Goal: Task Accomplishment & Management: Complete application form

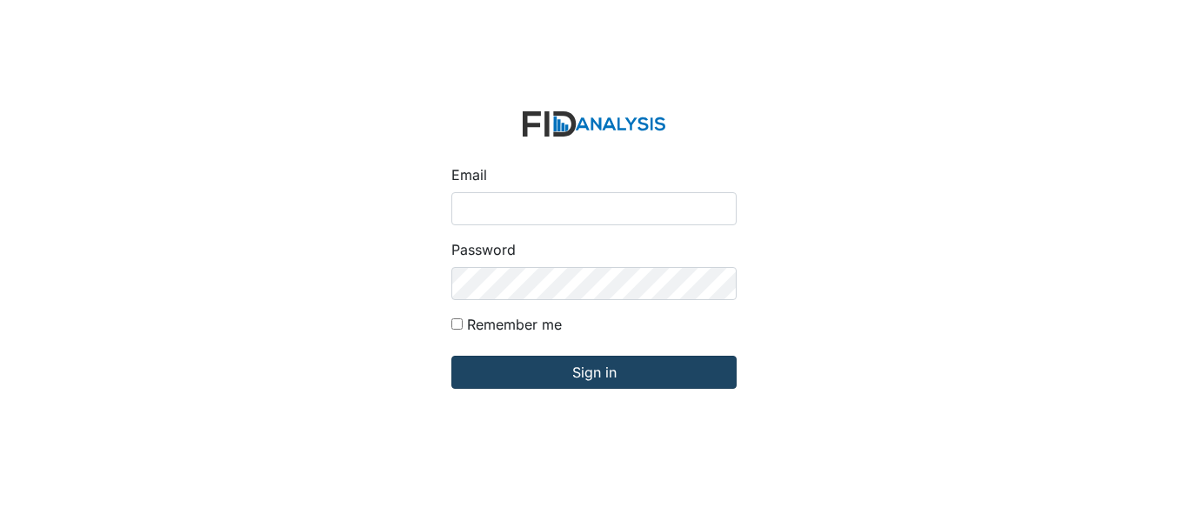
type input "[EMAIL_ADDRESS][DOMAIN_NAME]"
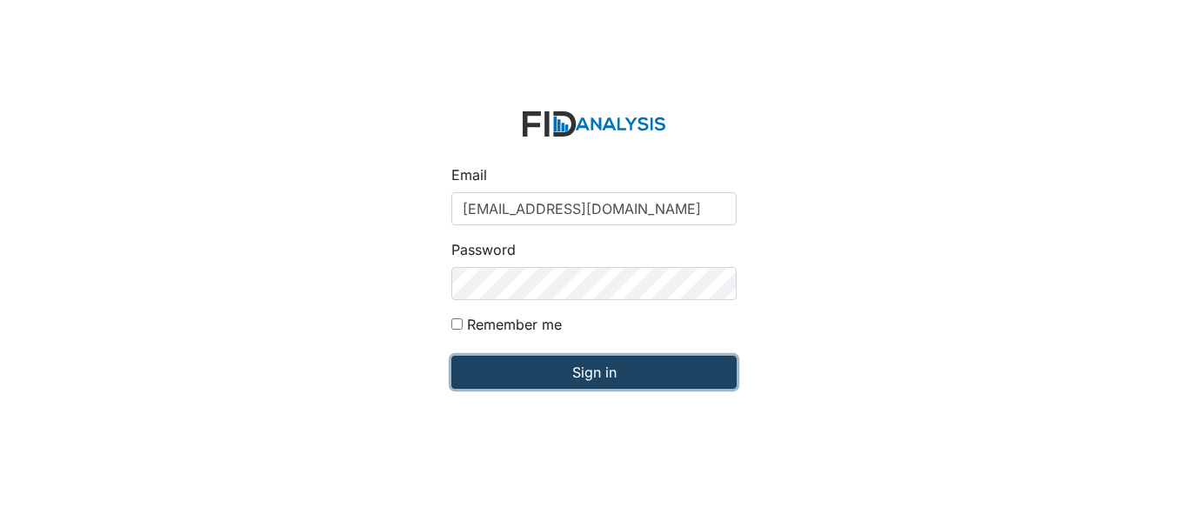
click at [581, 372] on input "Sign in" at bounding box center [593, 372] width 285 height 33
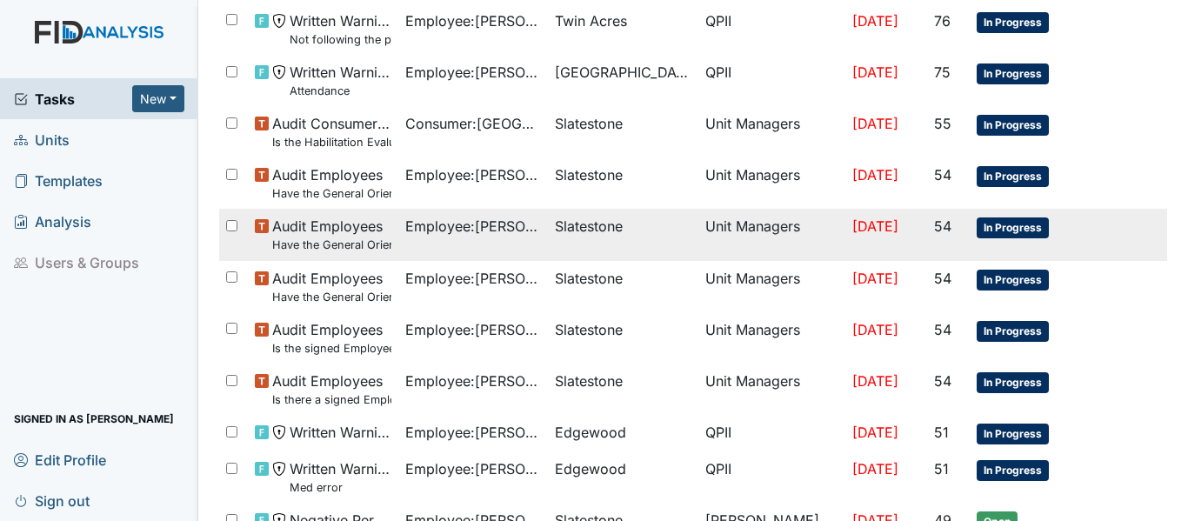
scroll to position [435, 0]
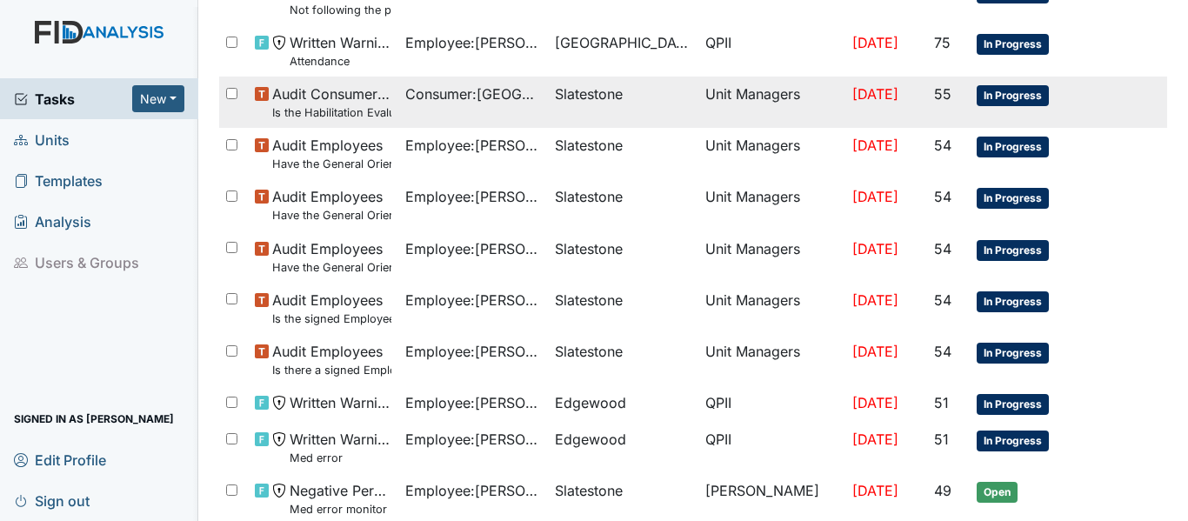
click at [998, 97] on span "In Progress" at bounding box center [1013, 95] width 72 height 21
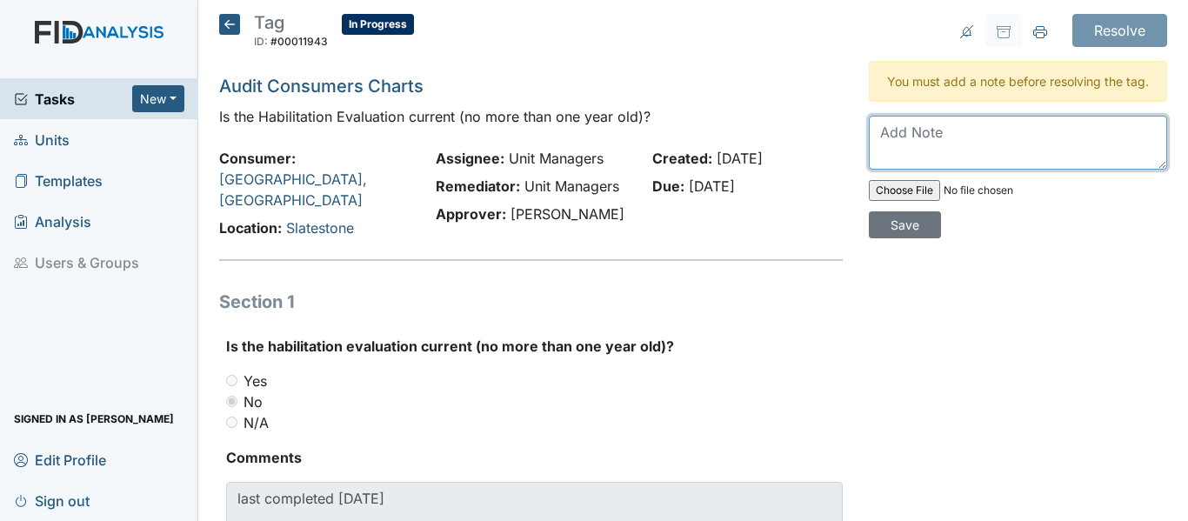
click at [869, 144] on textarea at bounding box center [1018, 143] width 298 height 54
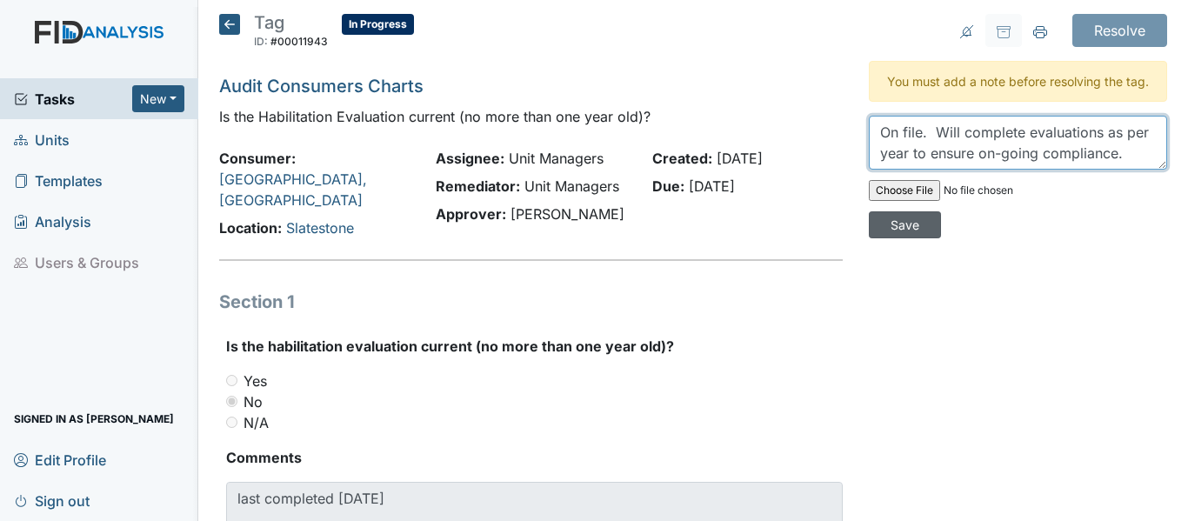
type textarea "On file. Will complete evaluations as per year to ensure on-going compliance."
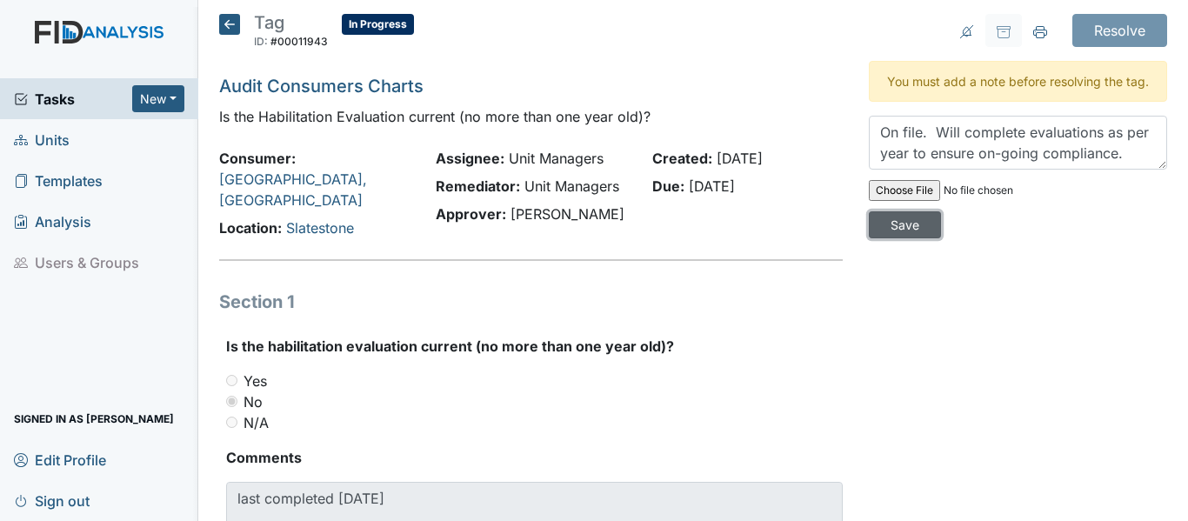
click at [894, 238] on input "Save" at bounding box center [905, 224] width 72 height 27
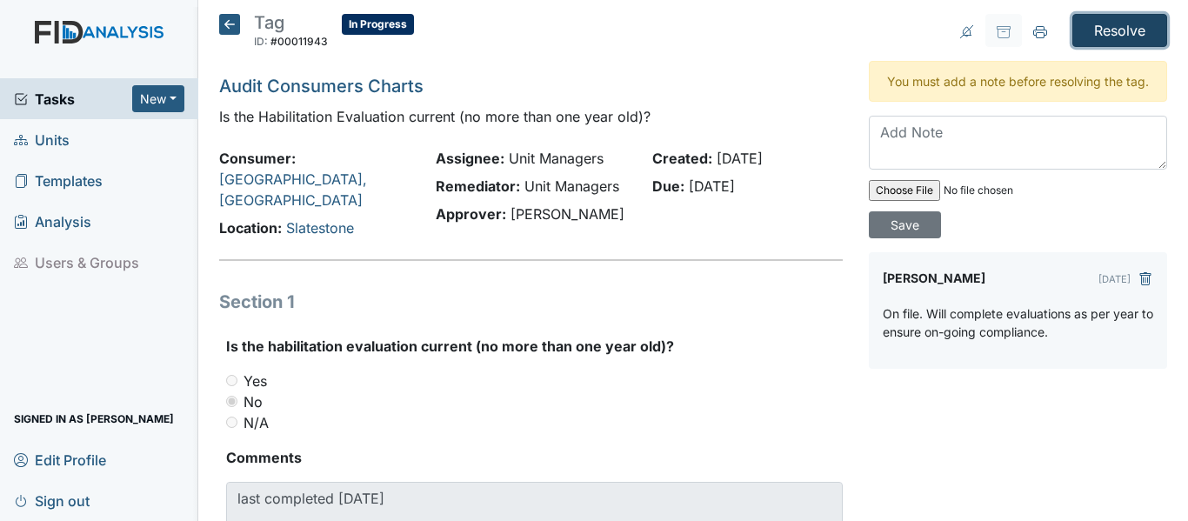
click at [1114, 23] on input "Resolve" at bounding box center [1119, 30] width 95 height 33
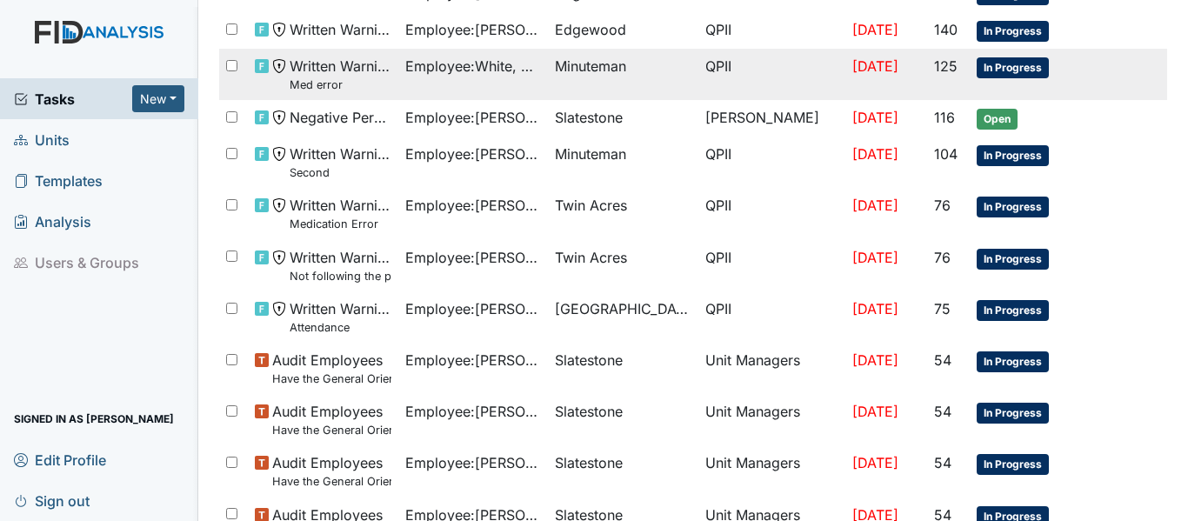
scroll to position [261, 0]
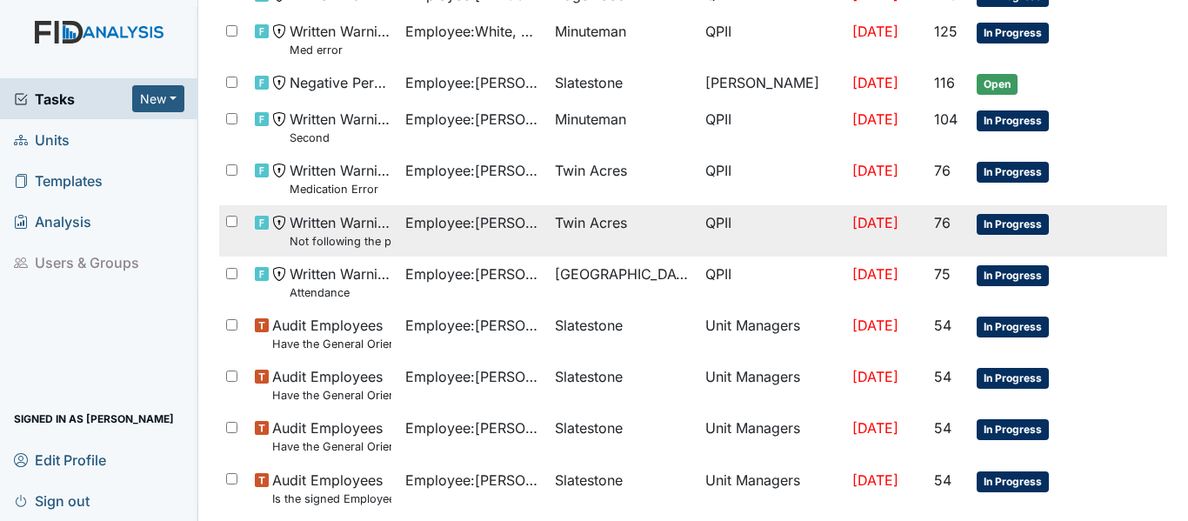
click at [992, 223] on span "In Progress" at bounding box center [1013, 224] width 72 height 21
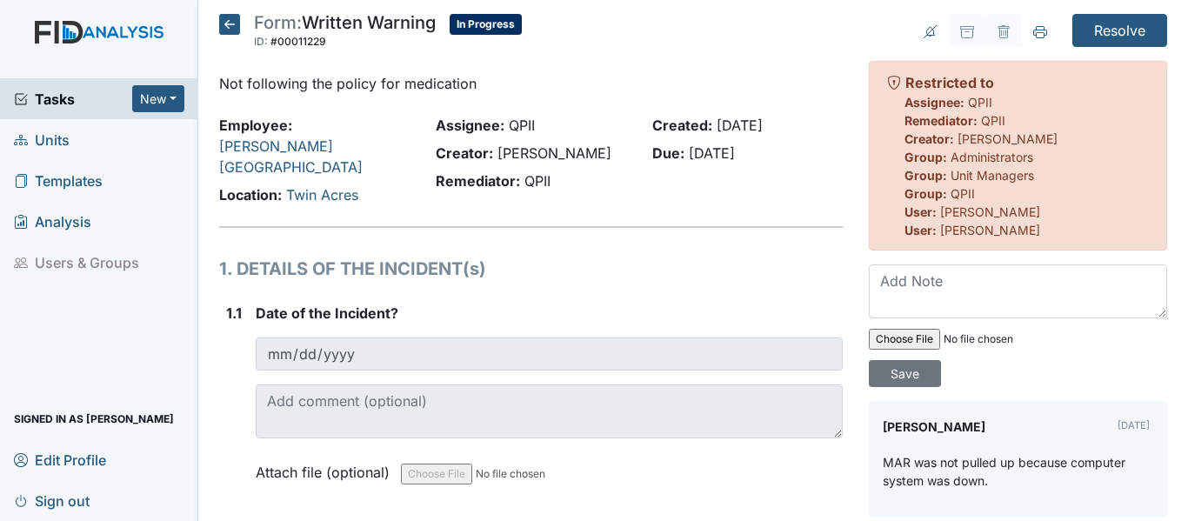
click at [222, 23] on icon at bounding box center [229, 24] width 21 height 21
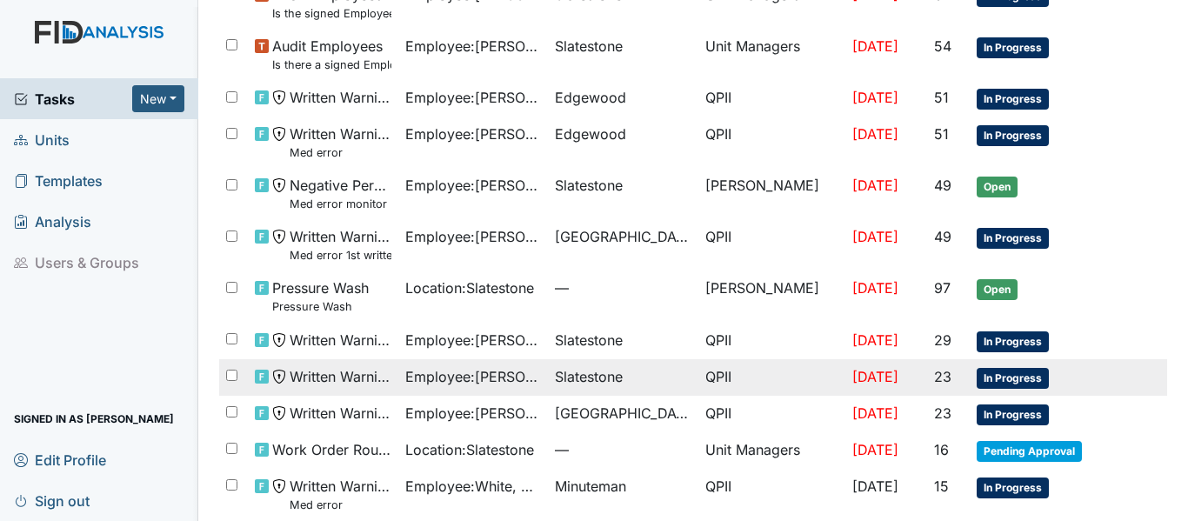
scroll to position [688, 0]
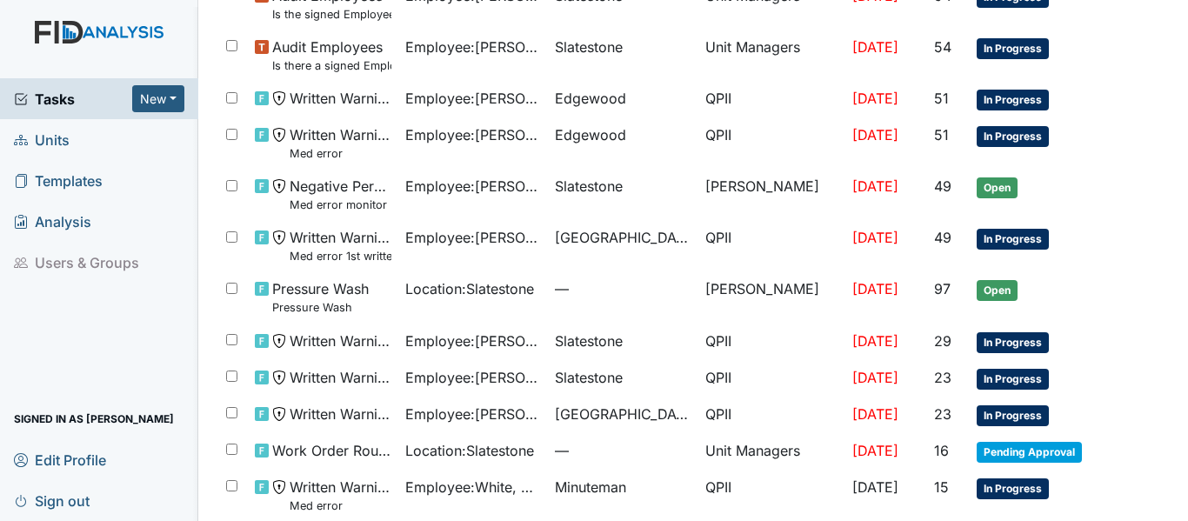
click at [43, 149] on span "Units" at bounding box center [42, 139] width 56 height 27
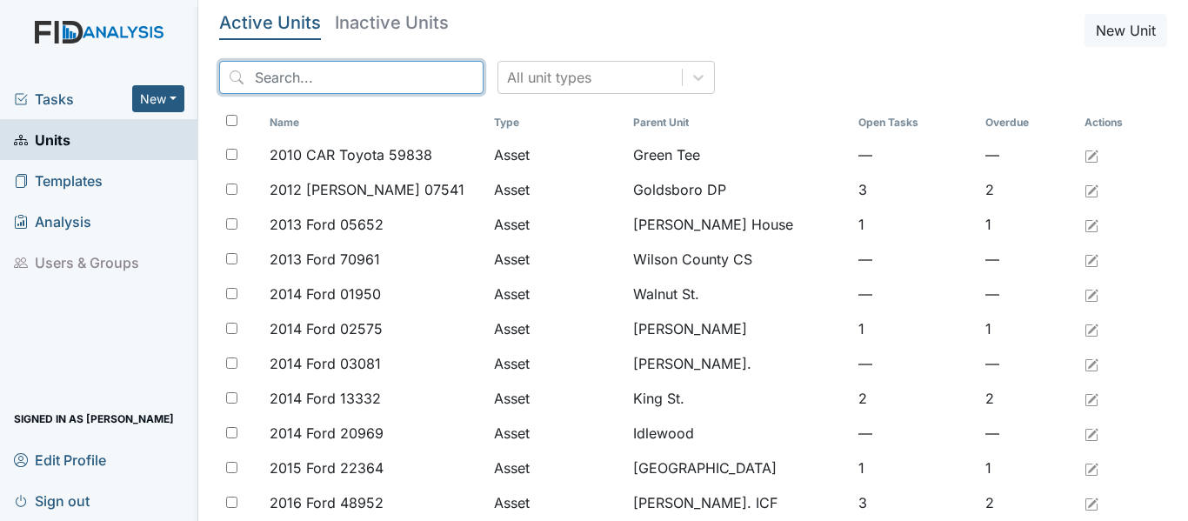
click at [259, 76] on input "search" at bounding box center [351, 77] width 264 height 33
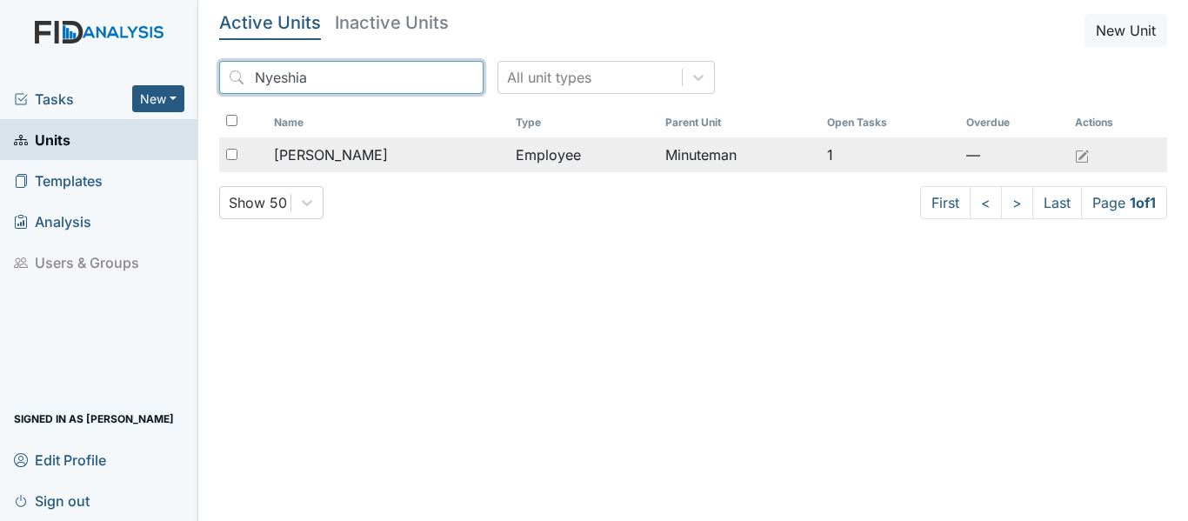
type input "Nyeshia"
click at [436, 159] on div "[PERSON_NAME]" at bounding box center [388, 154] width 228 height 21
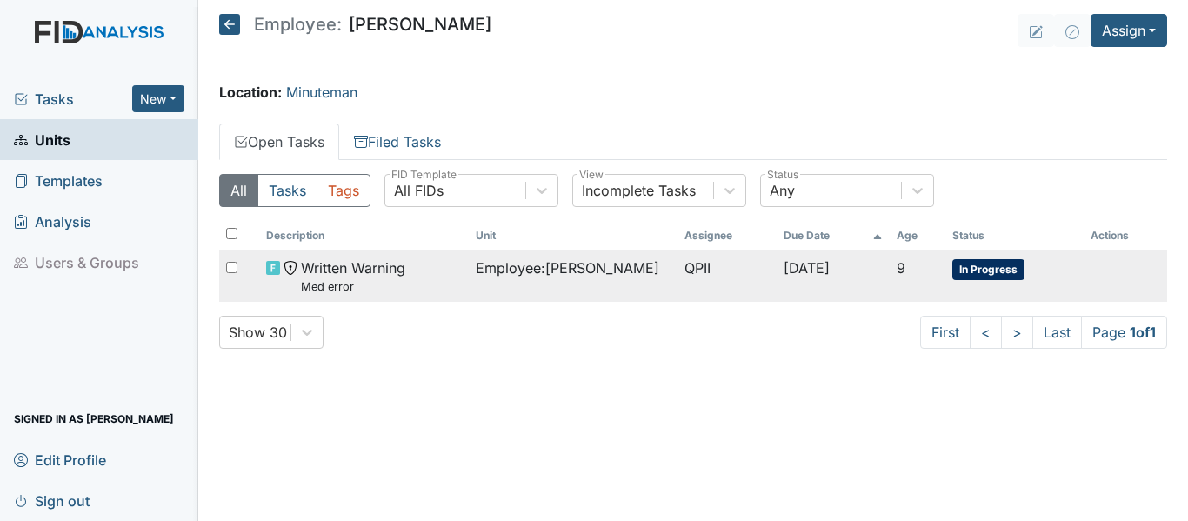
click at [535, 269] on span "Employee : Redmond, Nyeshia" at bounding box center [567, 267] width 183 height 21
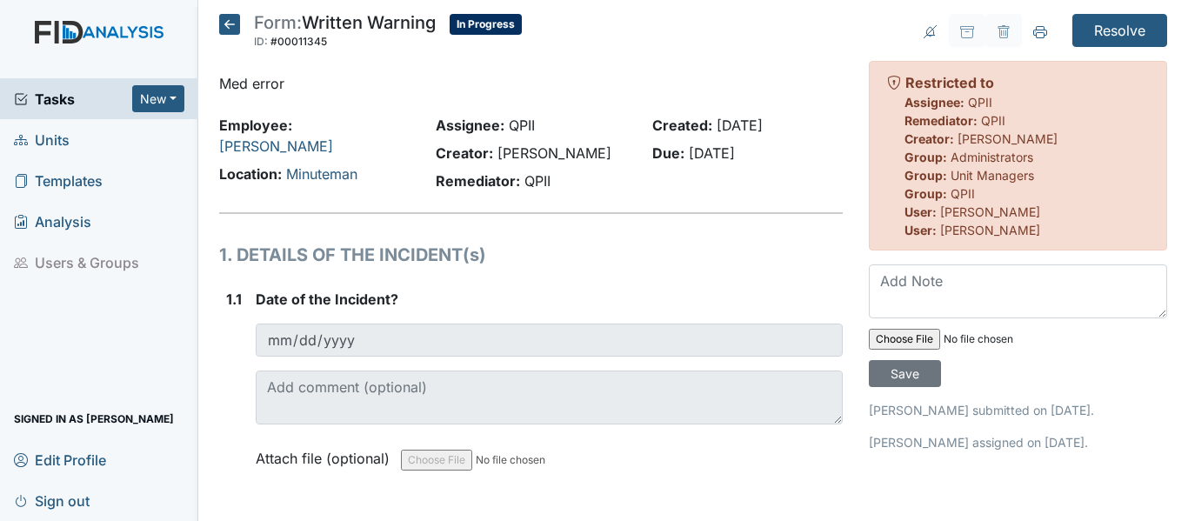
click at [231, 16] on icon at bounding box center [229, 24] width 21 height 21
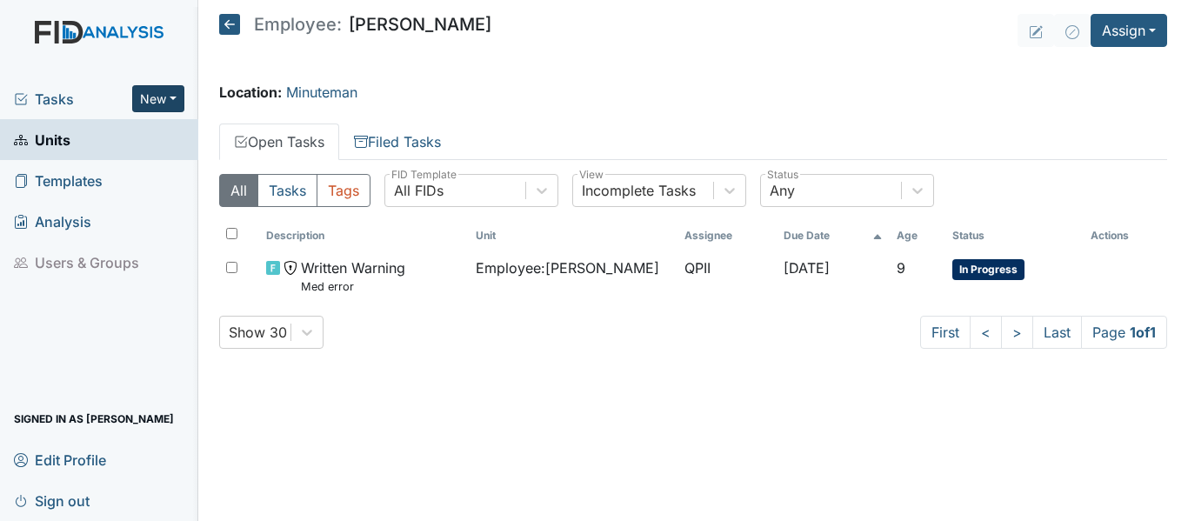
click at [172, 98] on button "New" at bounding box center [158, 98] width 52 height 27
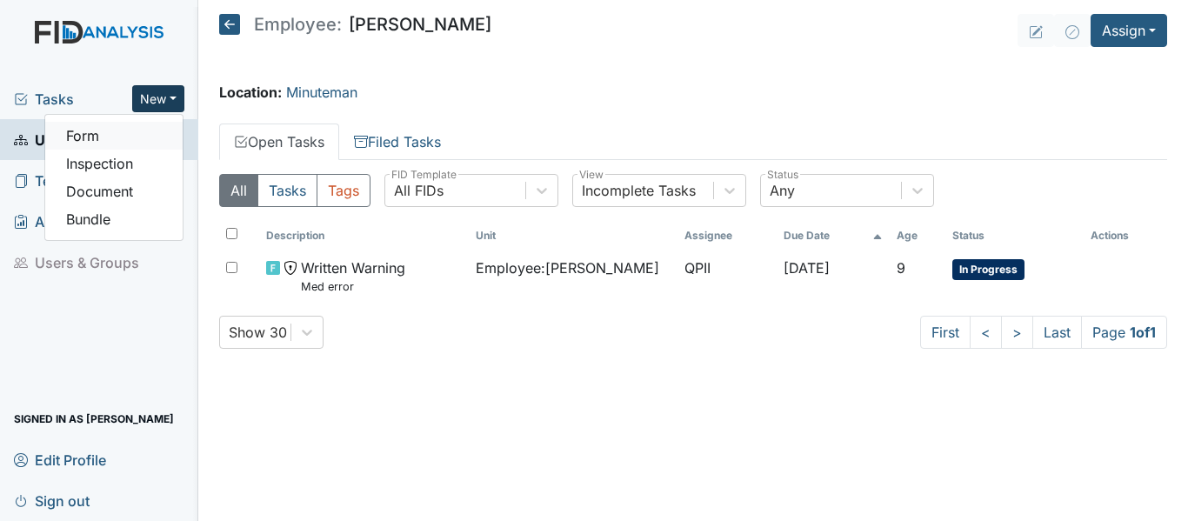
click at [89, 134] on link "Form" at bounding box center [113, 136] width 137 height 28
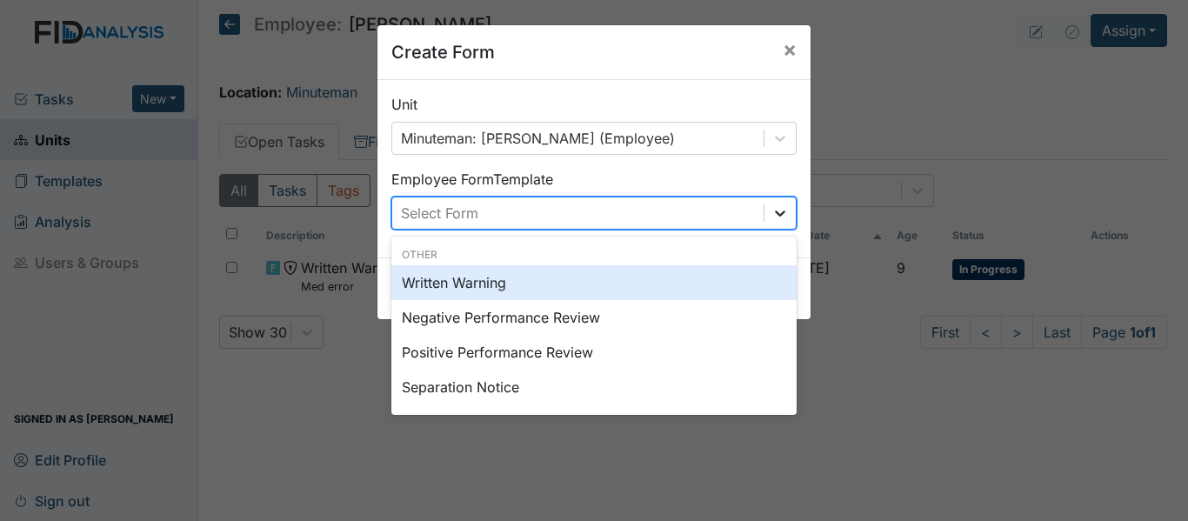
click at [771, 215] on icon at bounding box center [779, 212] width 17 height 17
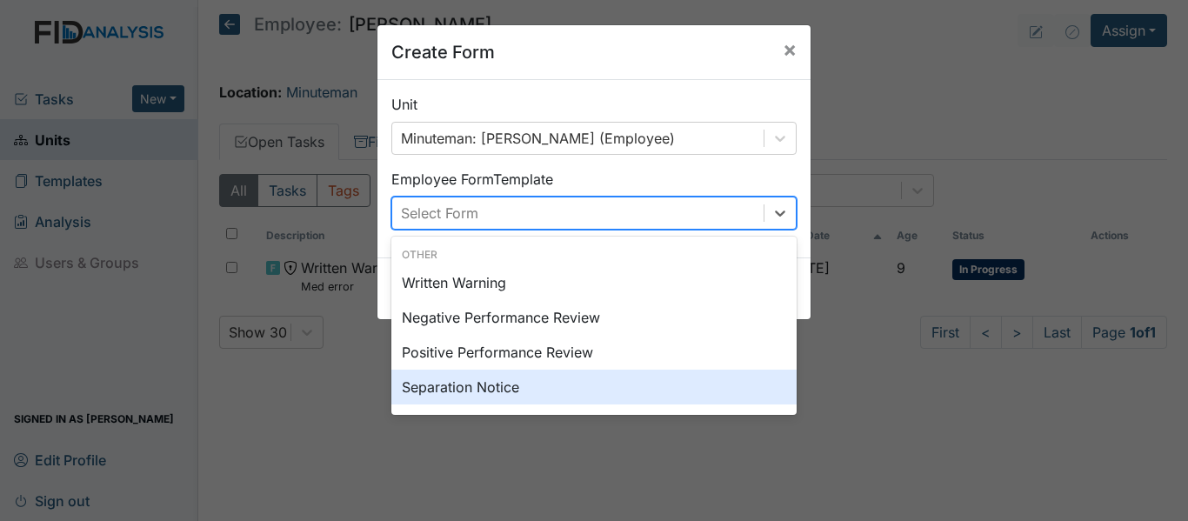
click at [456, 395] on div "Separation Notice" at bounding box center [593, 387] width 405 height 35
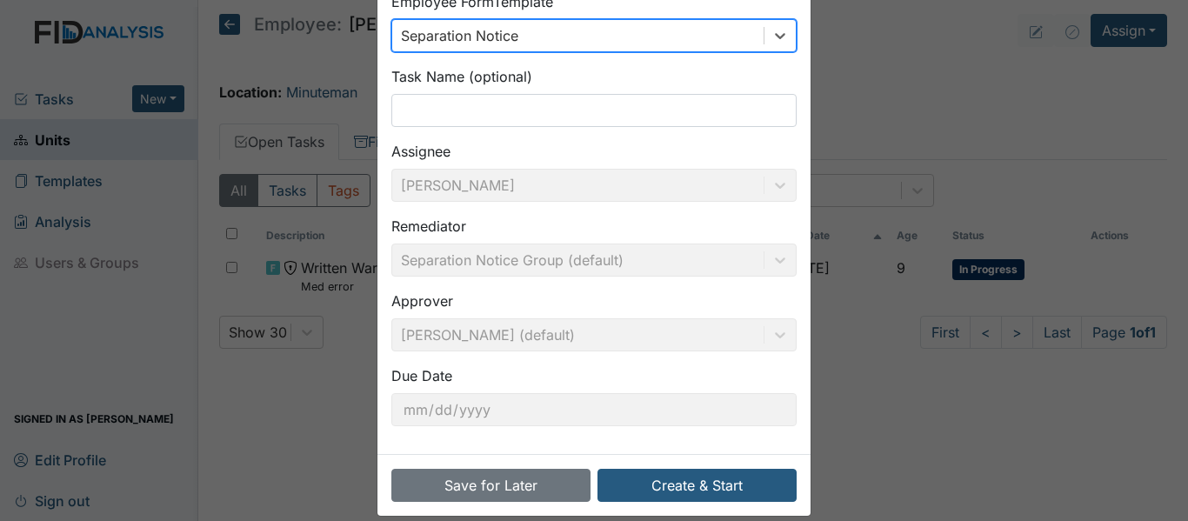
scroll to position [197, 0]
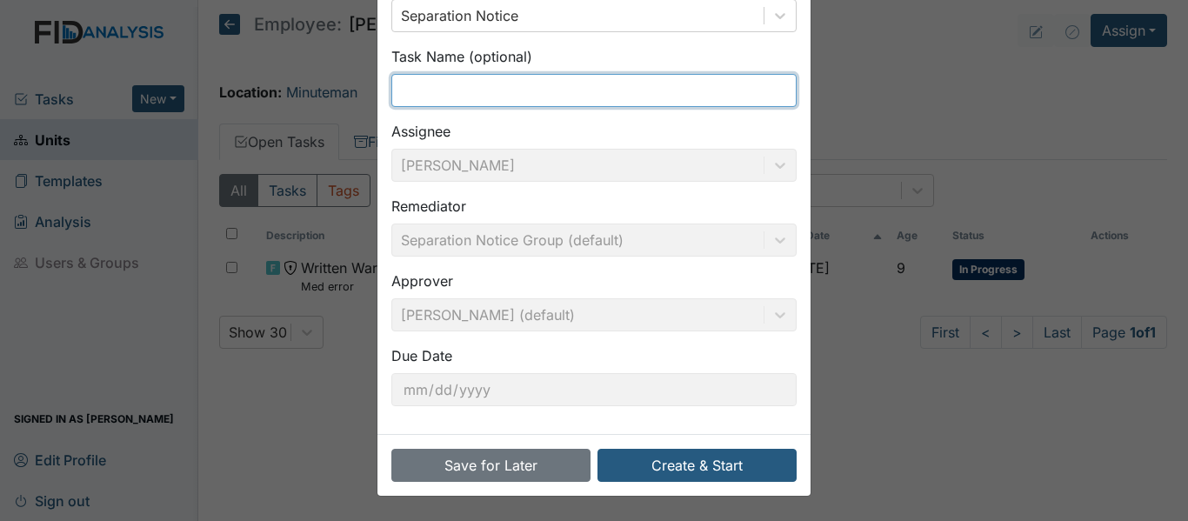
click at [391, 90] on input "text" at bounding box center [593, 90] width 405 height 33
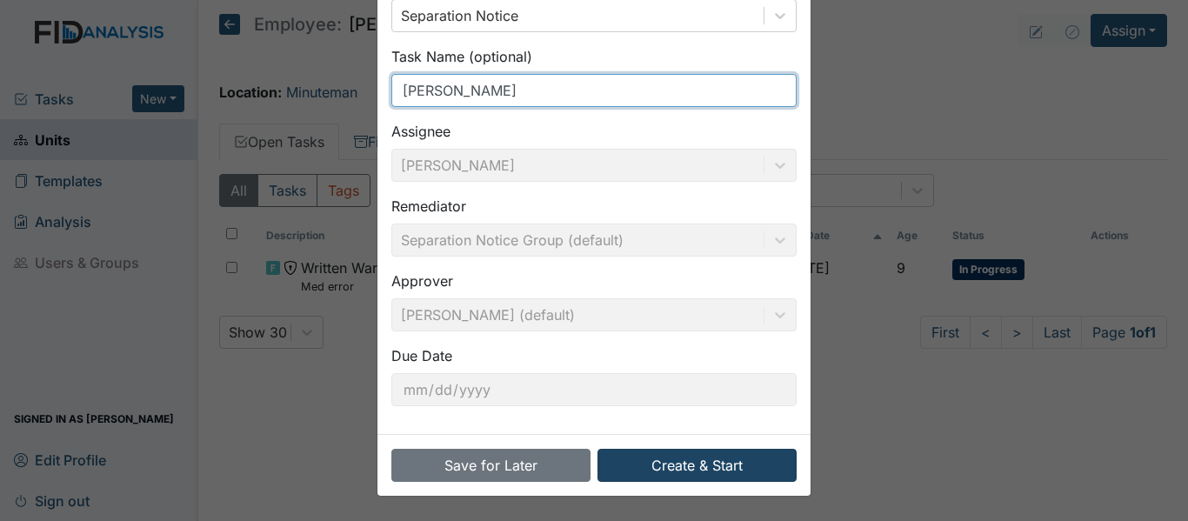
type input "Nyeshia Redmond"
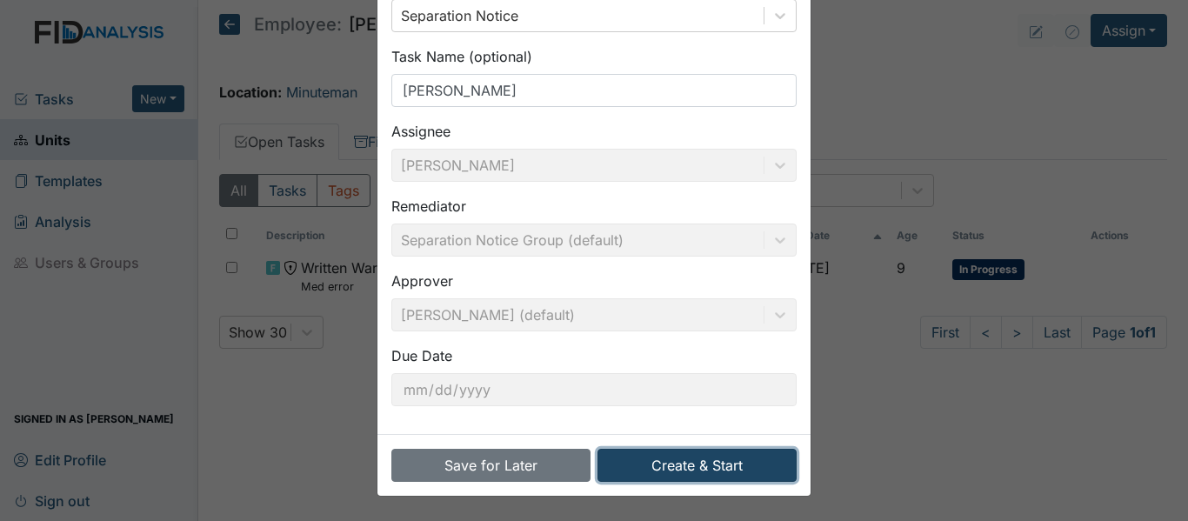
click at [697, 468] on button "Create & Start" at bounding box center [696, 465] width 199 height 33
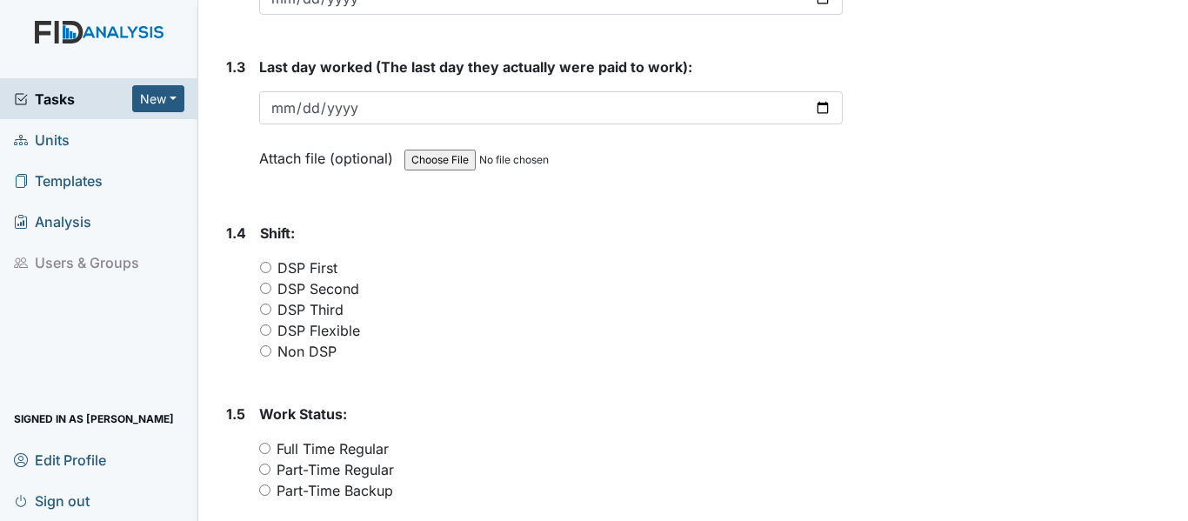
scroll to position [609, 0]
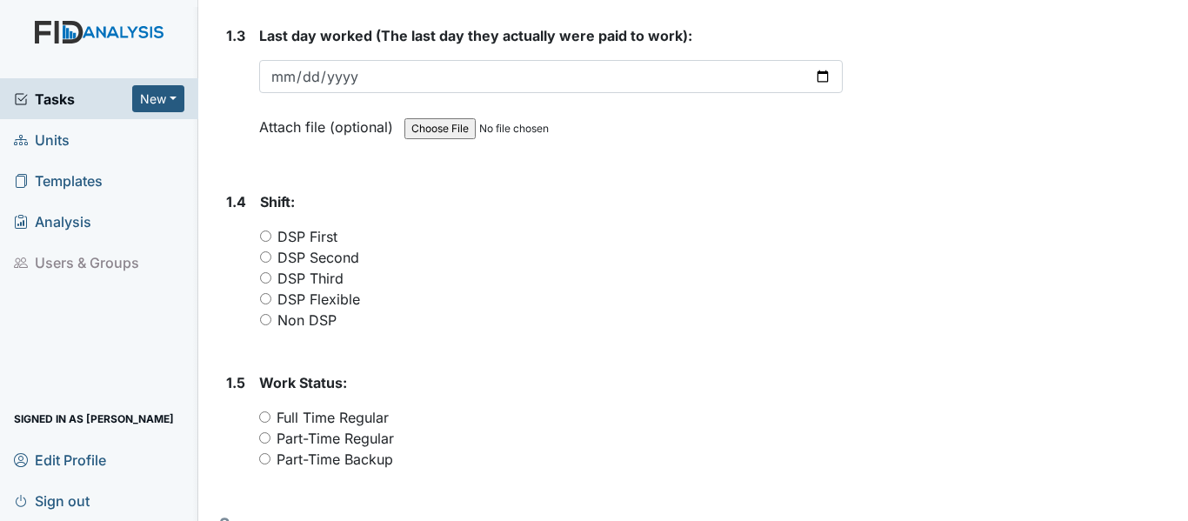
click at [266, 230] on input "DSP First" at bounding box center [265, 235] width 11 height 11
radio input "true"
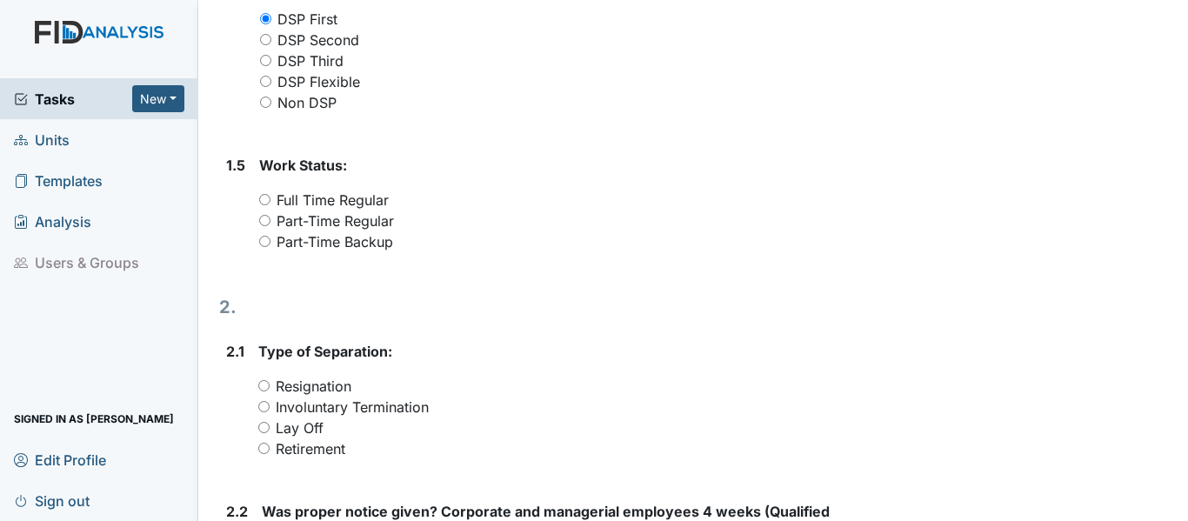
scroll to position [870, 0]
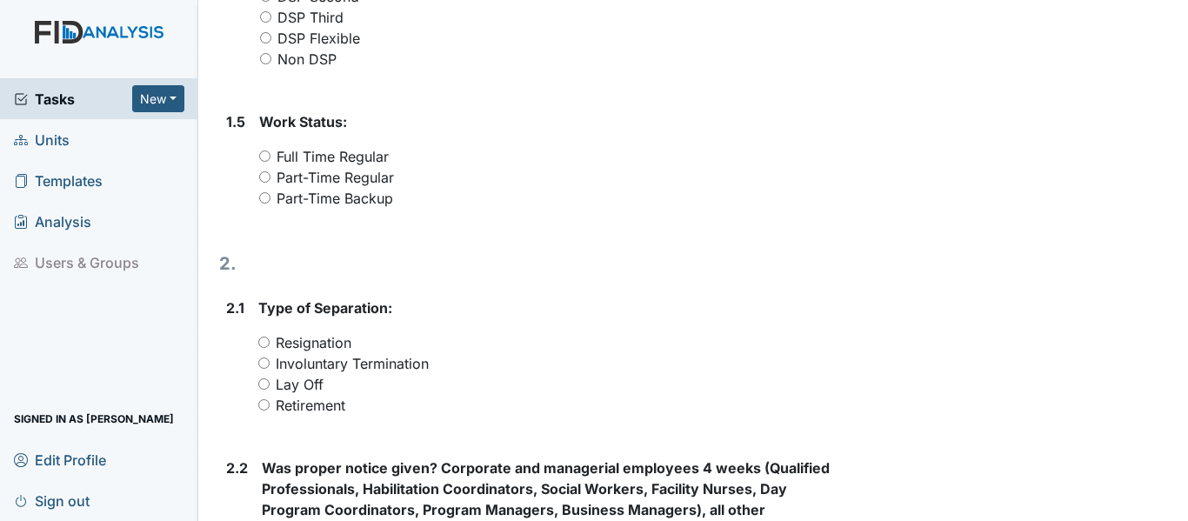
click at [266, 150] on input "Full Time Regular" at bounding box center [264, 155] width 11 height 11
radio input "true"
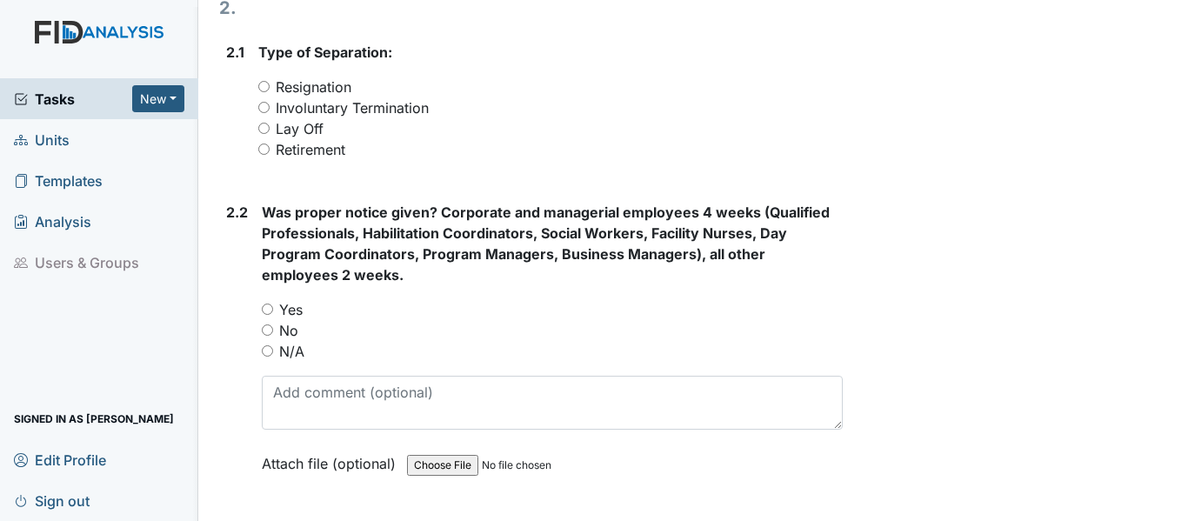
scroll to position [1130, 0]
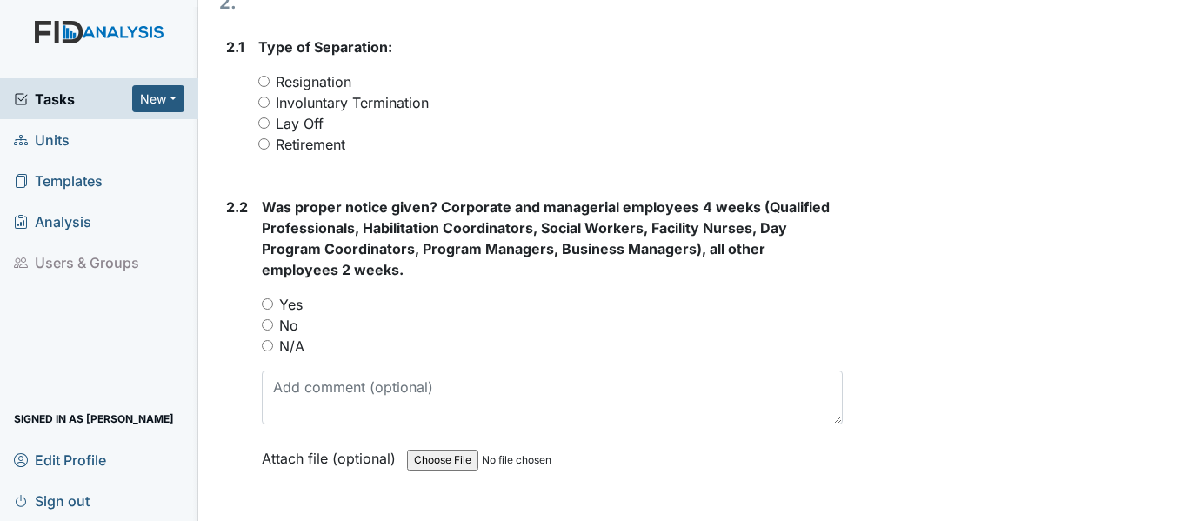
click at [265, 97] on input "Involuntary Termination" at bounding box center [263, 102] width 11 height 11
radio input "true"
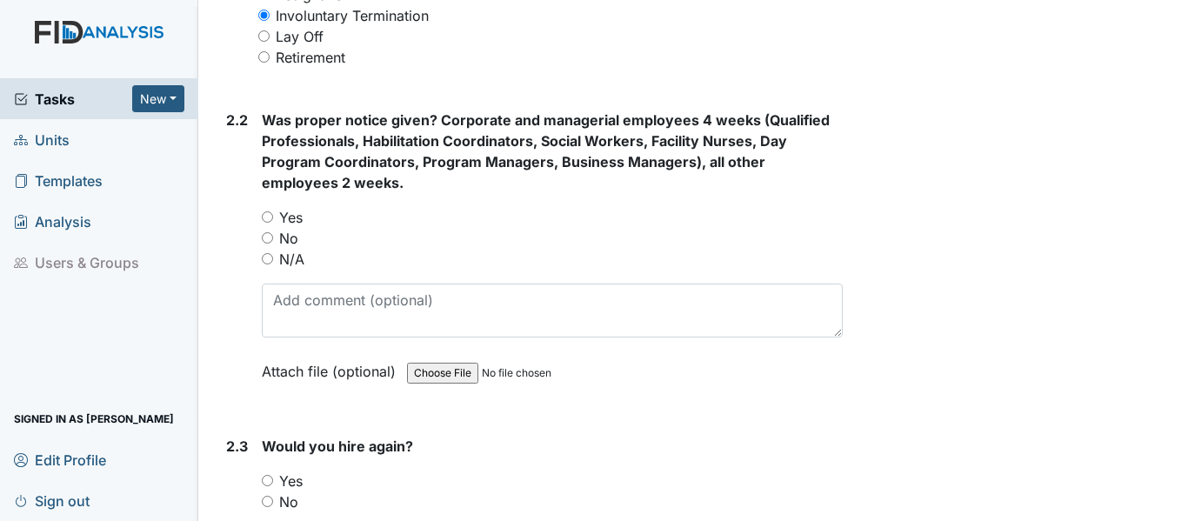
click at [268, 253] on input "N/A" at bounding box center [267, 258] width 11 height 11
radio input "true"
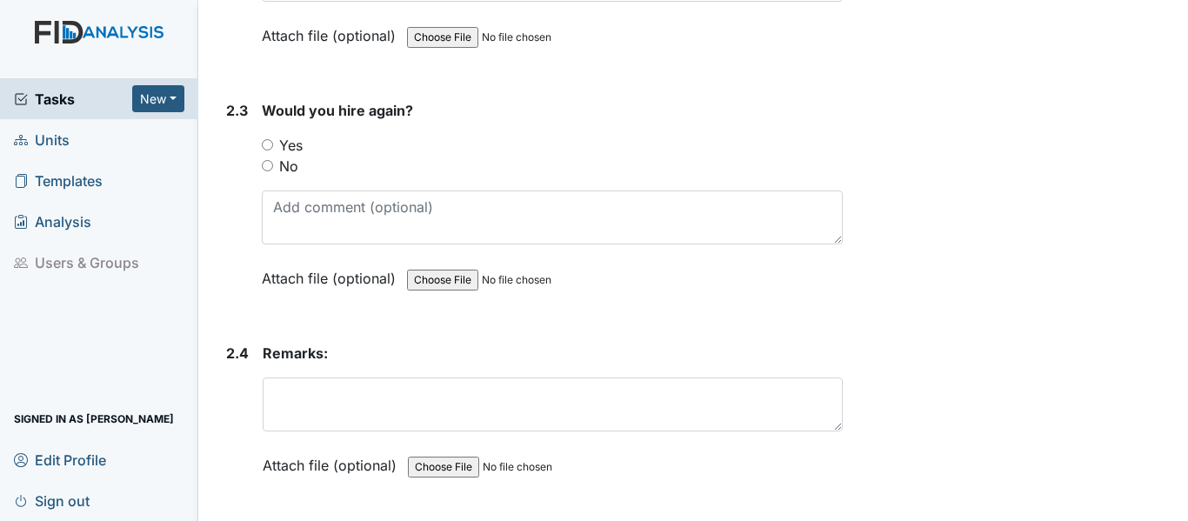
scroll to position [1565, 0]
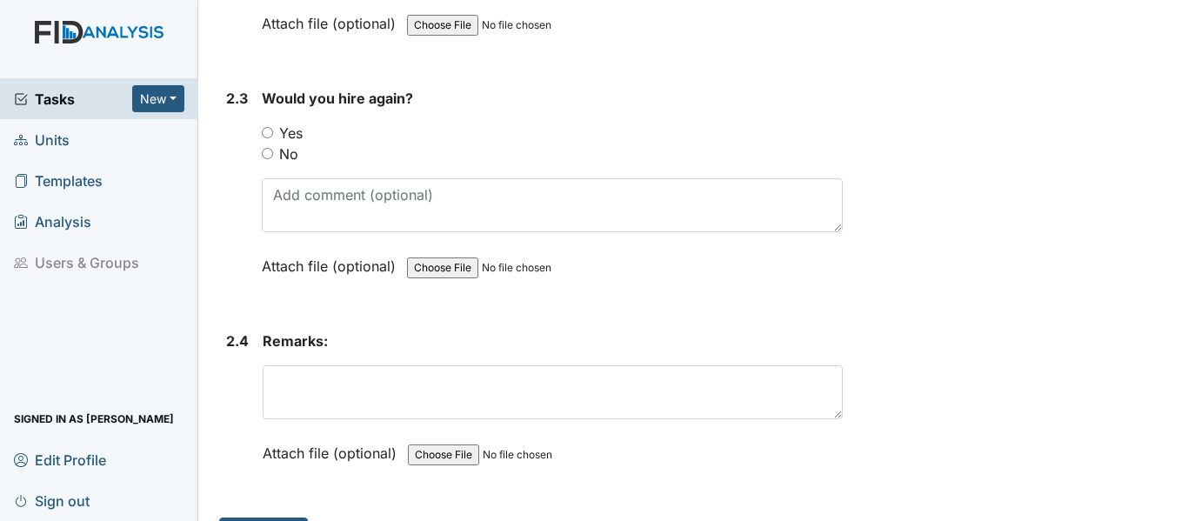
click at [267, 148] on input "No" at bounding box center [267, 153] width 11 height 11
radio input "true"
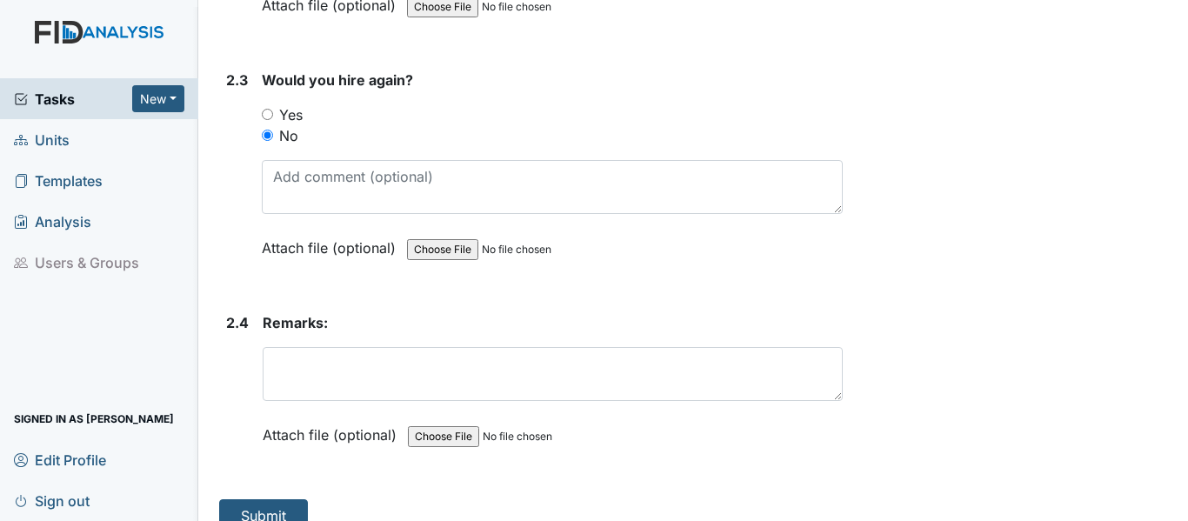
scroll to position [1588, 0]
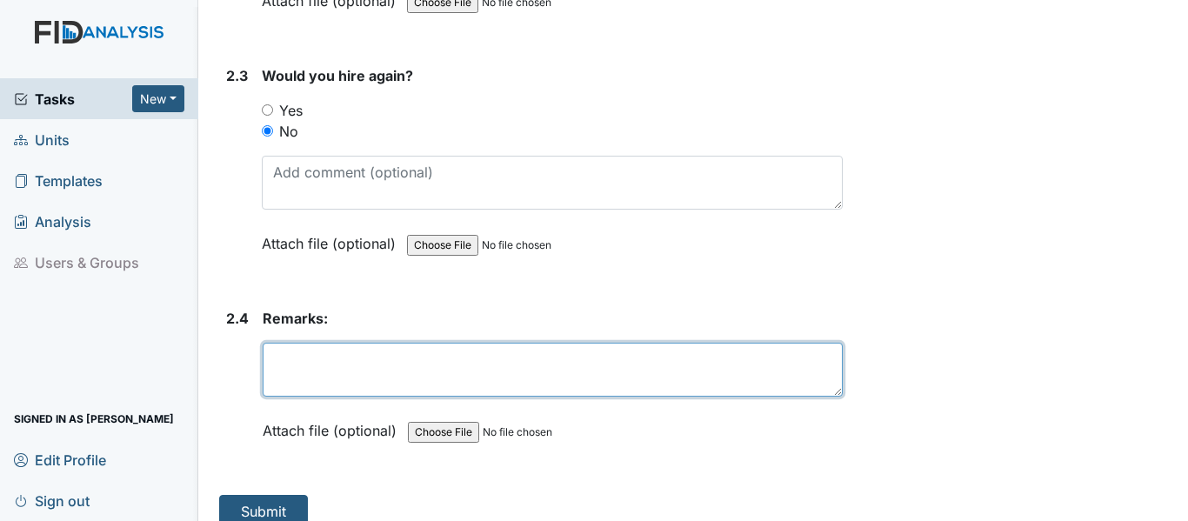
click at [274, 343] on textarea at bounding box center [553, 370] width 580 height 54
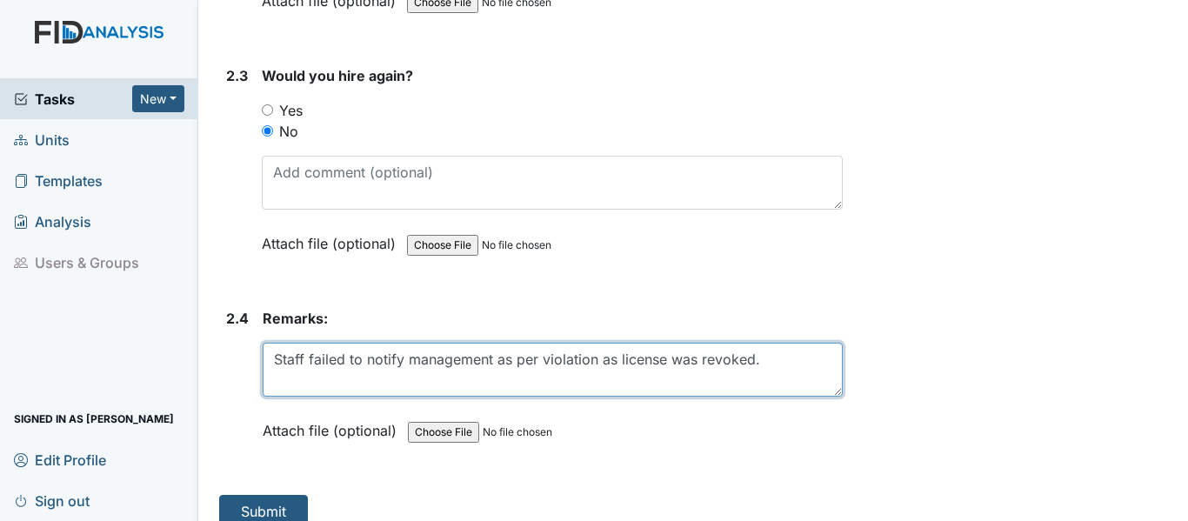
click at [597, 343] on textarea "Staff failed to notify management as per violation as license was revoked." at bounding box center [553, 370] width 580 height 54
click at [741, 343] on textarea "Staff failed to notify management as per policy as license was revoked." at bounding box center [553, 370] width 580 height 54
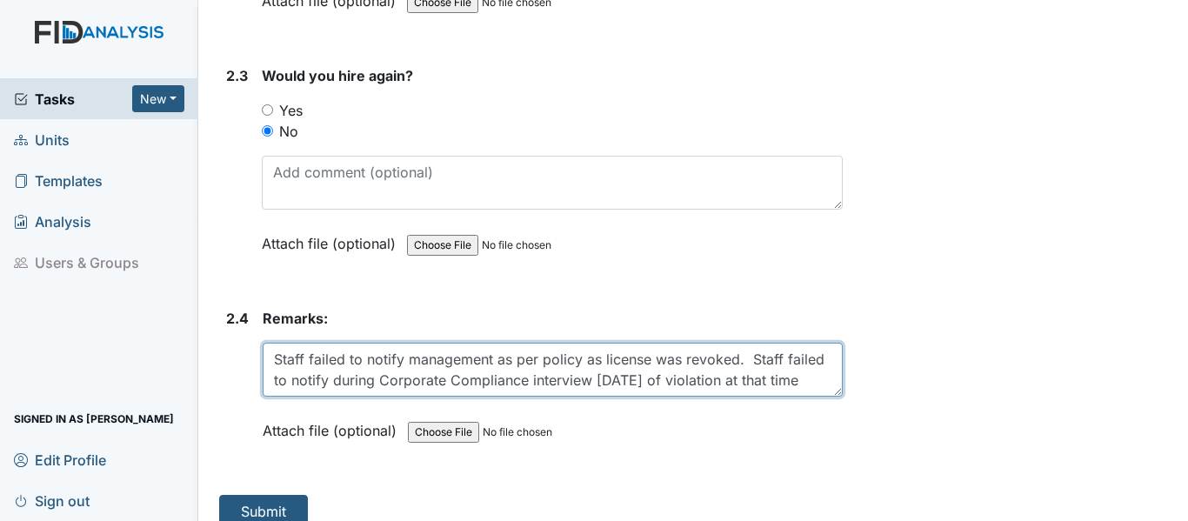
scroll to position [1501, 0]
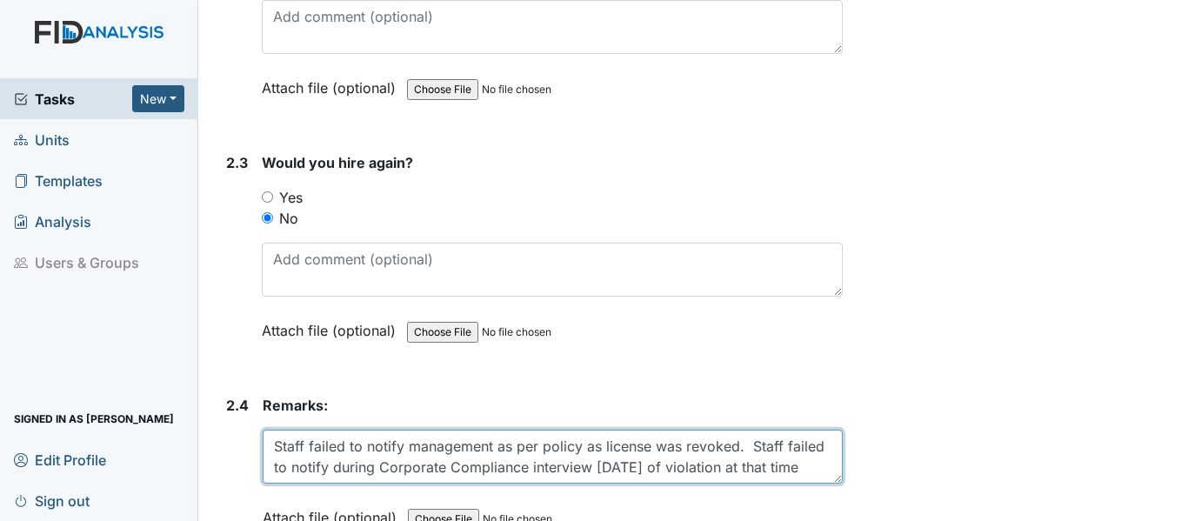
click at [678, 430] on textarea "Staff failed to notify management as per policy as license was revoked. Staff f…" at bounding box center [553, 457] width 580 height 54
click at [414, 445] on textarea "Staff failed to notify management as per policy as license were revoked. Staff …" at bounding box center [553, 457] width 580 height 54
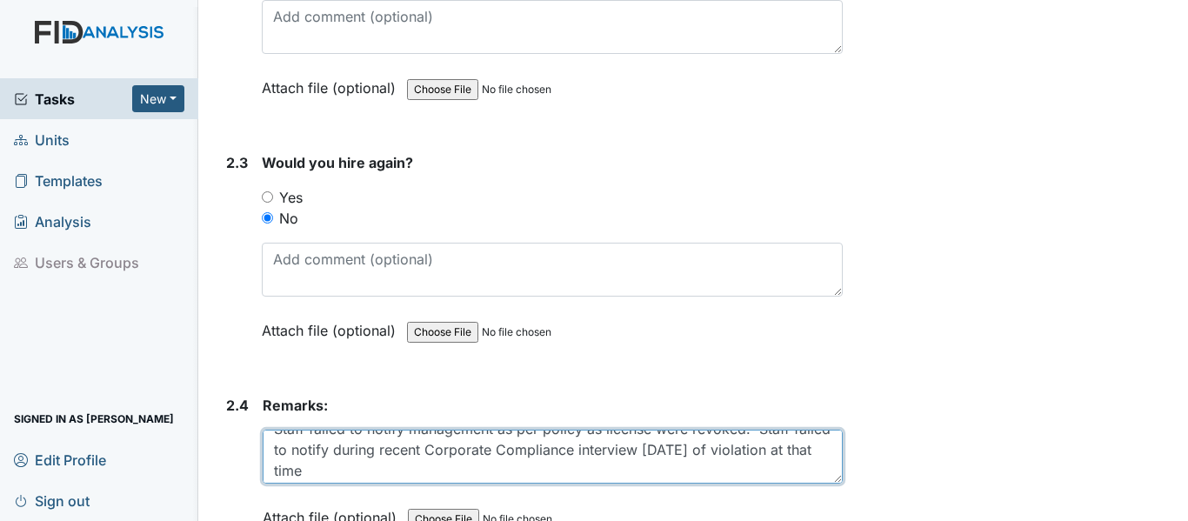
scroll to position [21, 0]
click at [405, 447] on textarea "Staff failed to notify management as per policy as license were revoked. Staff …" at bounding box center [553, 457] width 580 height 54
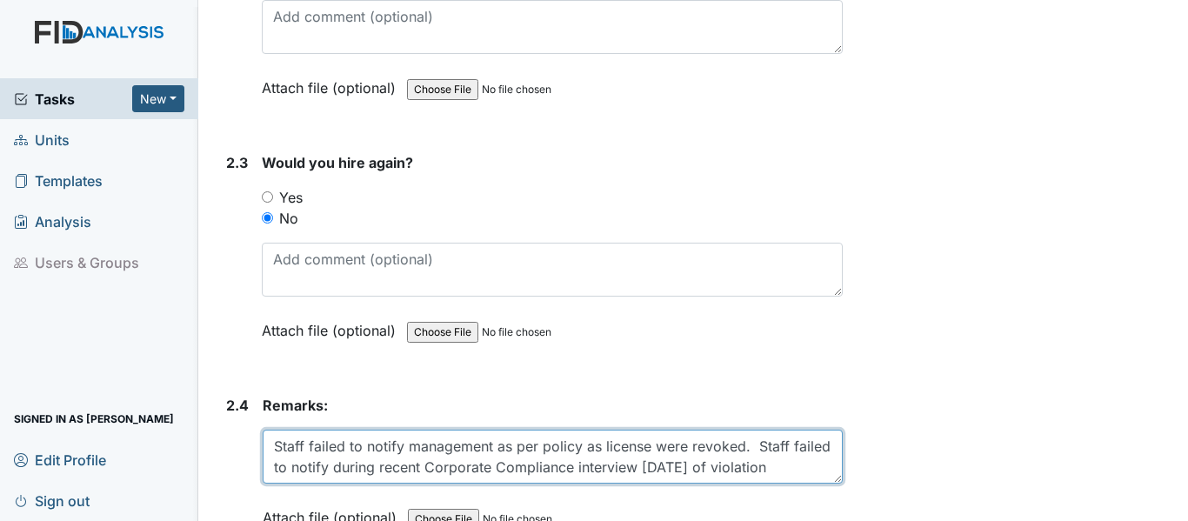
scroll to position [0, 0]
click at [741, 430] on textarea "Staff failed to notify management as per policy as license were revoked. Staff …" at bounding box center [553, 457] width 580 height 54
click at [367, 442] on textarea "Staff failed to notify management as per policy as license were revoked. Staff …" at bounding box center [553, 457] width 580 height 54
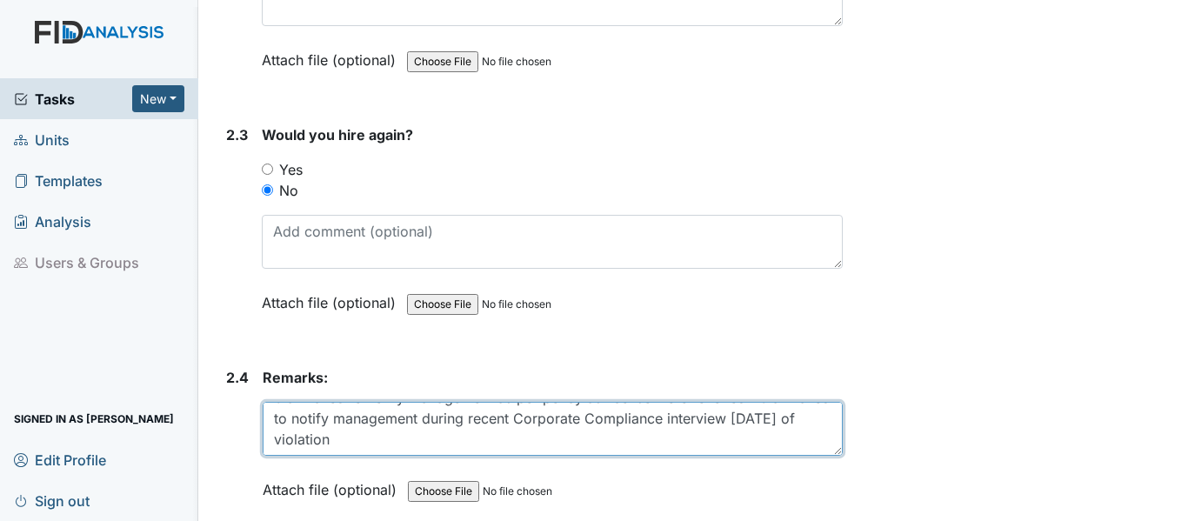
scroll to position [1501, 0]
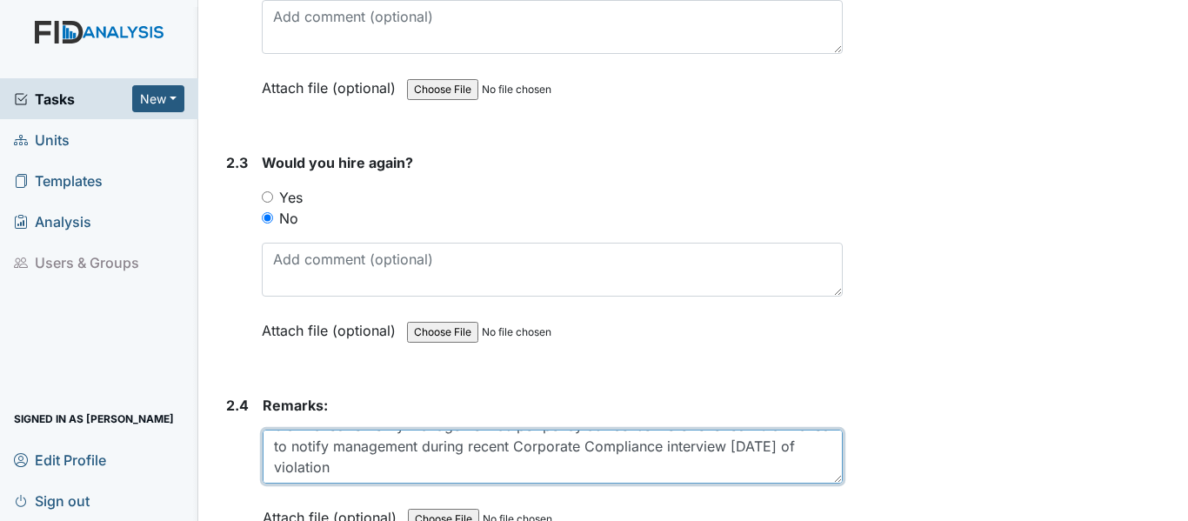
click at [385, 448] on textarea "Staff failed to notify management as per policy as license were revoked. Staff …" at bounding box center [553, 457] width 580 height 54
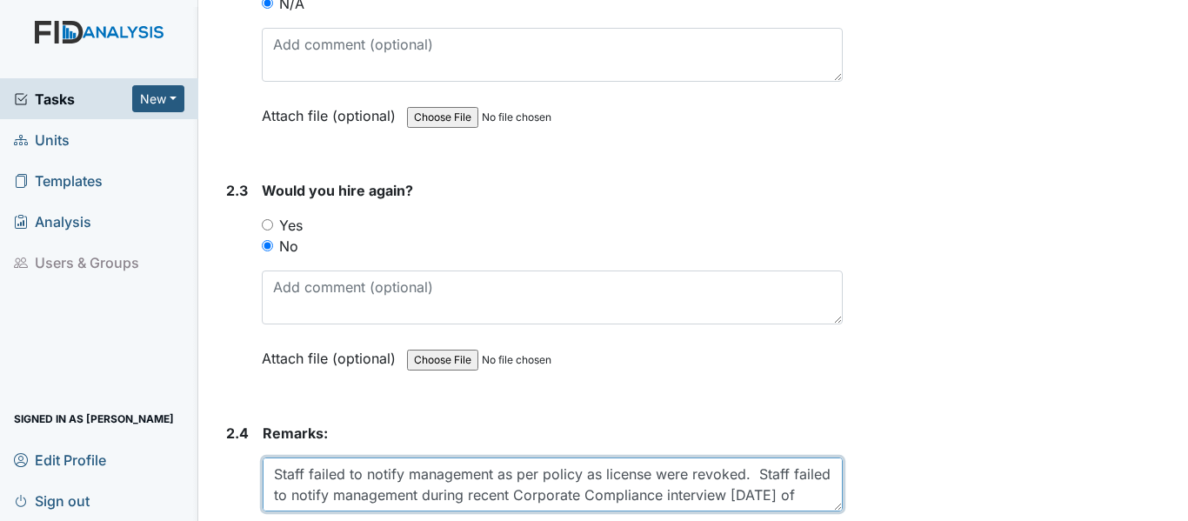
scroll to position [1588, 0]
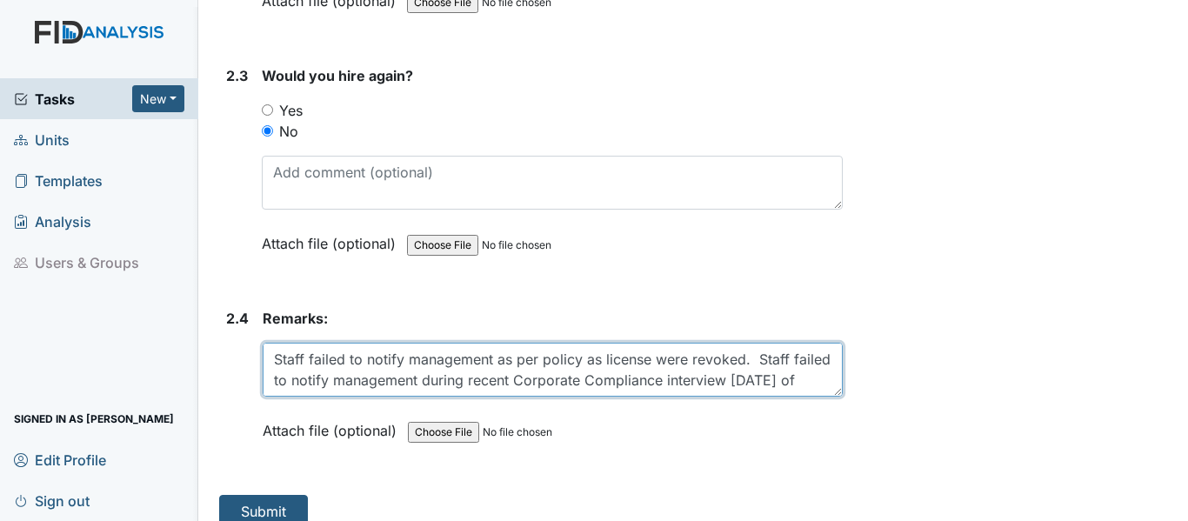
click at [597, 343] on textarea "Staff failed to notify management as per policy as license were revoked. Staff …" at bounding box center [553, 370] width 580 height 54
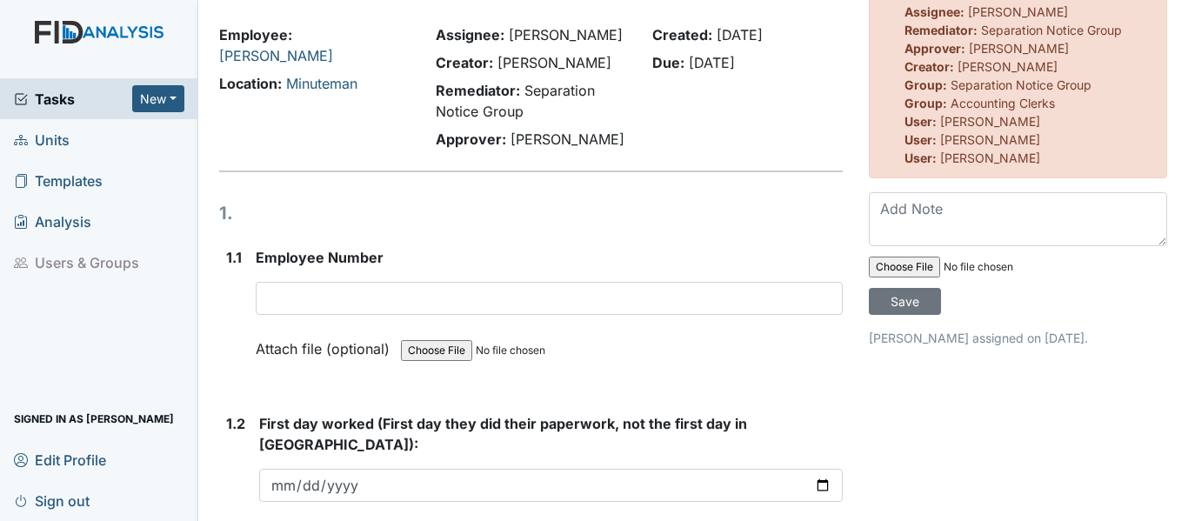
scroll to position [0, 0]
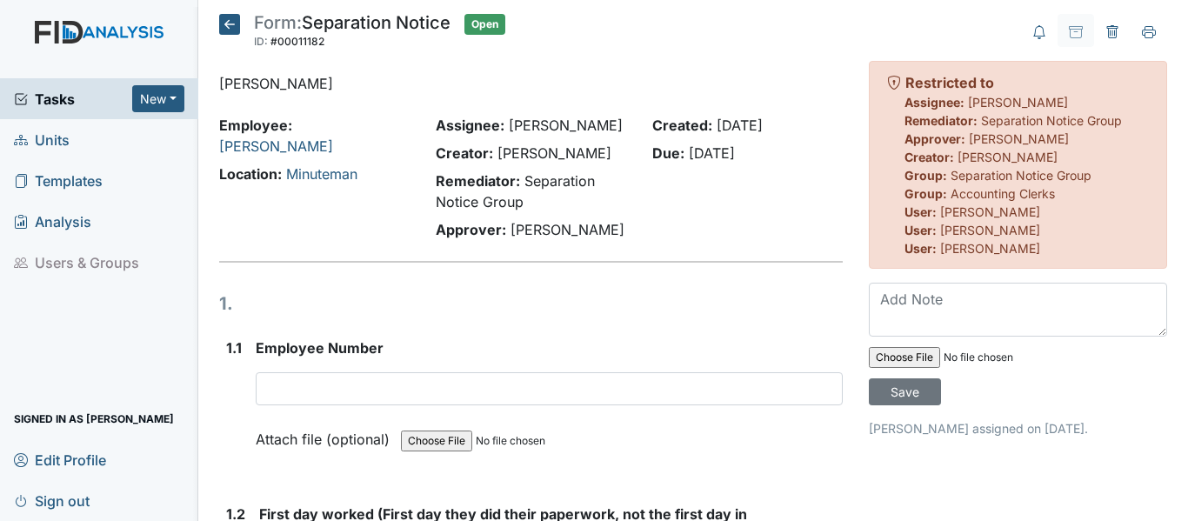
type textarea "Staff failed to notify management as per policy when license were revoked. Staf…"
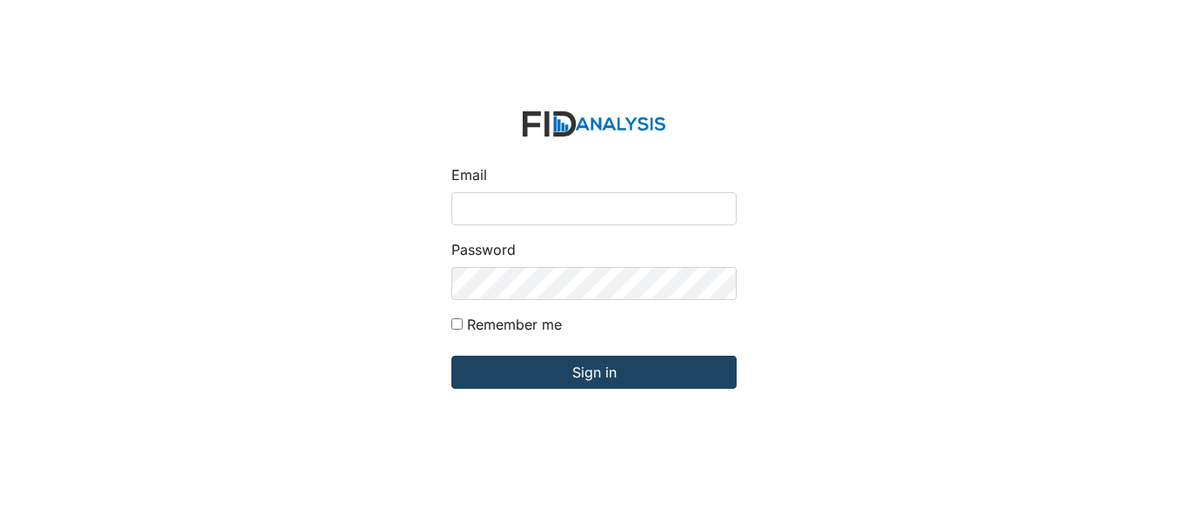
type input "[EMAIL_ADDRESS][DOMAIN_NAME]"
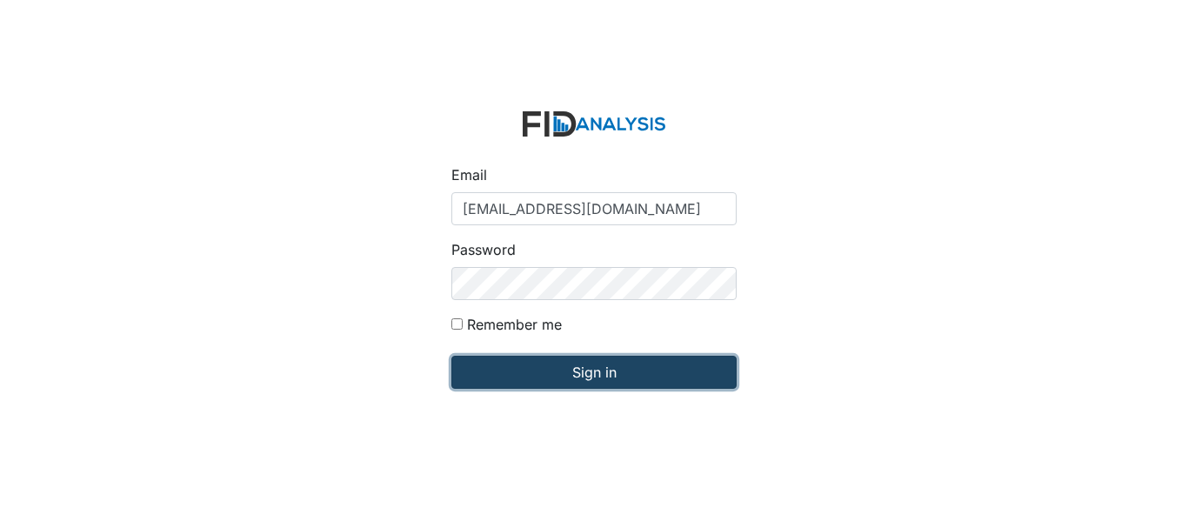
click at [550, 374] on input "Sign in" at bounding box center [593, 372] width 285 height 33
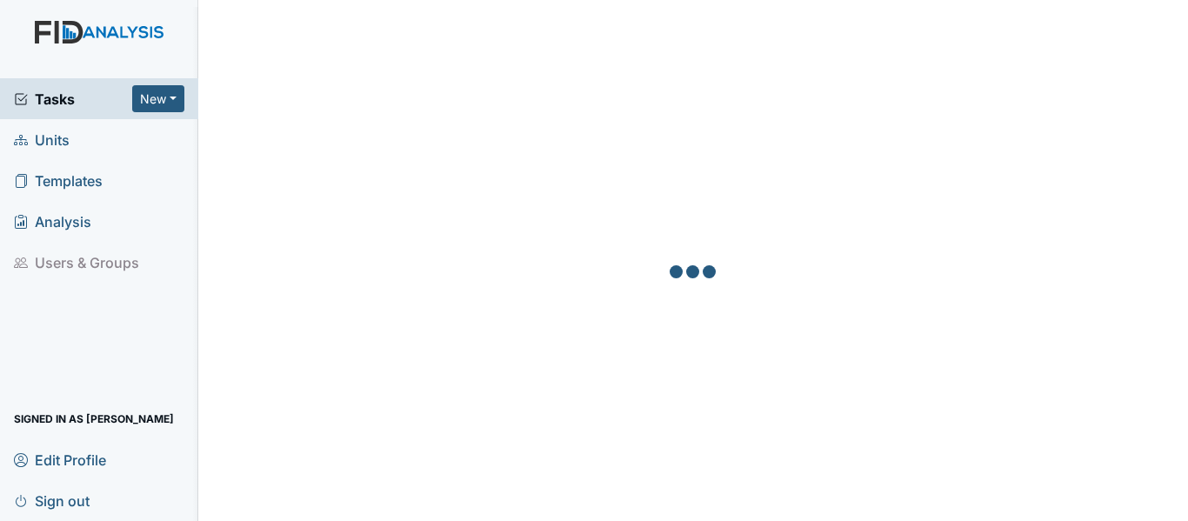
click at [49, 139] on span "Units" at bounding box center [42, 139] width 56 height 27
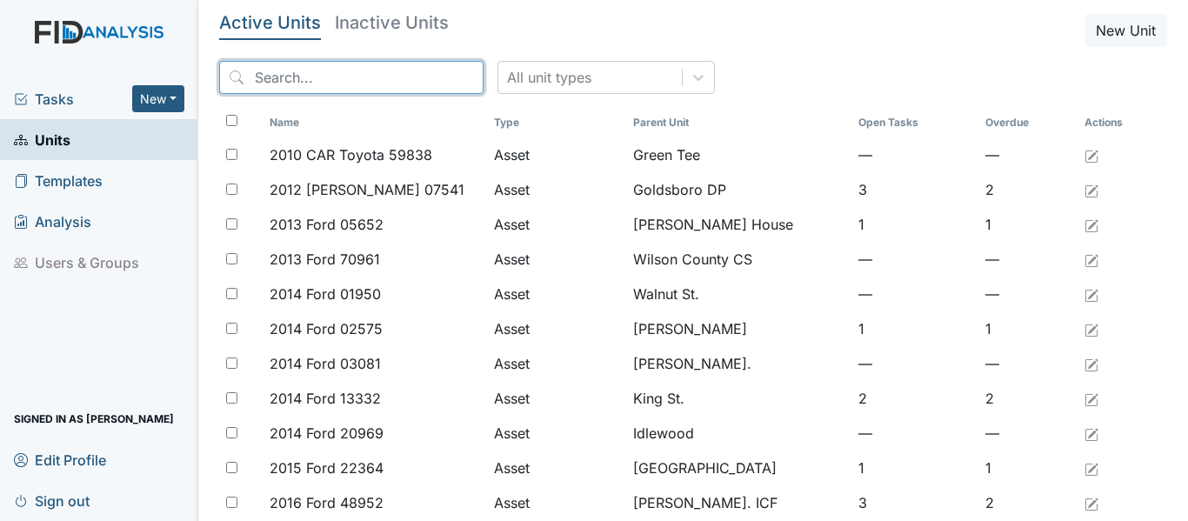
click at [256, 76] on input "search" at bounding box center [351, 77] width 264 height 33
type input "n"
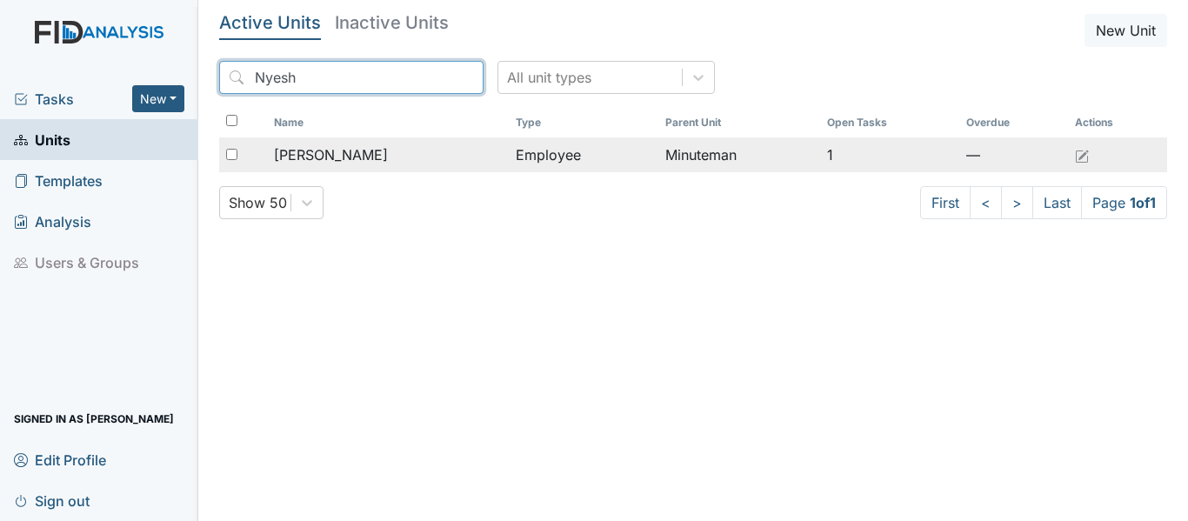
type input "Nyesh"
click at [484, 162] on div "[PERSON_NAME]" at bounding box center [388, 154] width 228 height 21
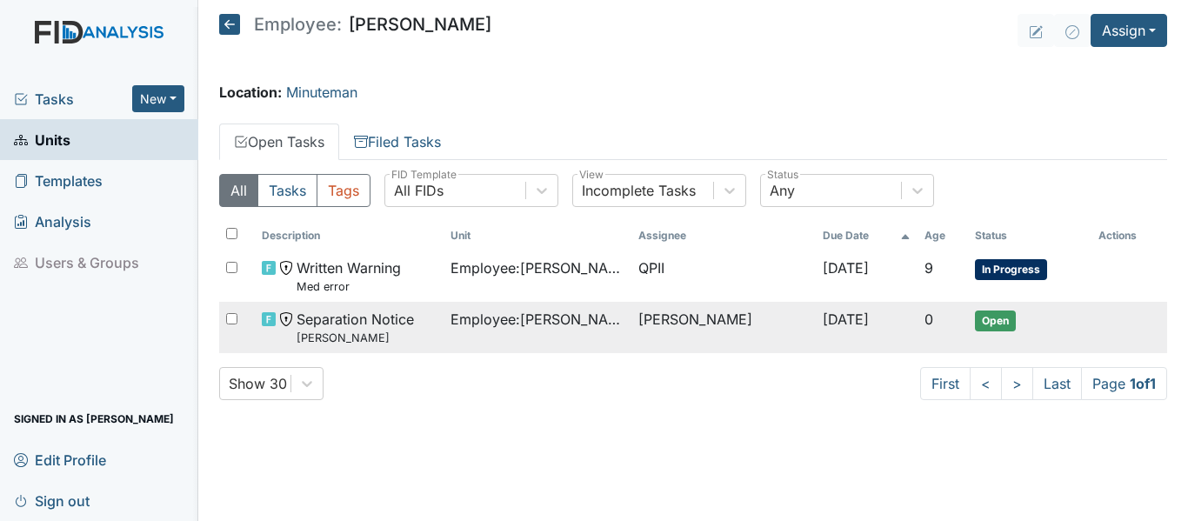
click at [418, 321] on div "Separation Notice Nyeshia Redmond" at bounding box center [349, 327] width 174 height 37
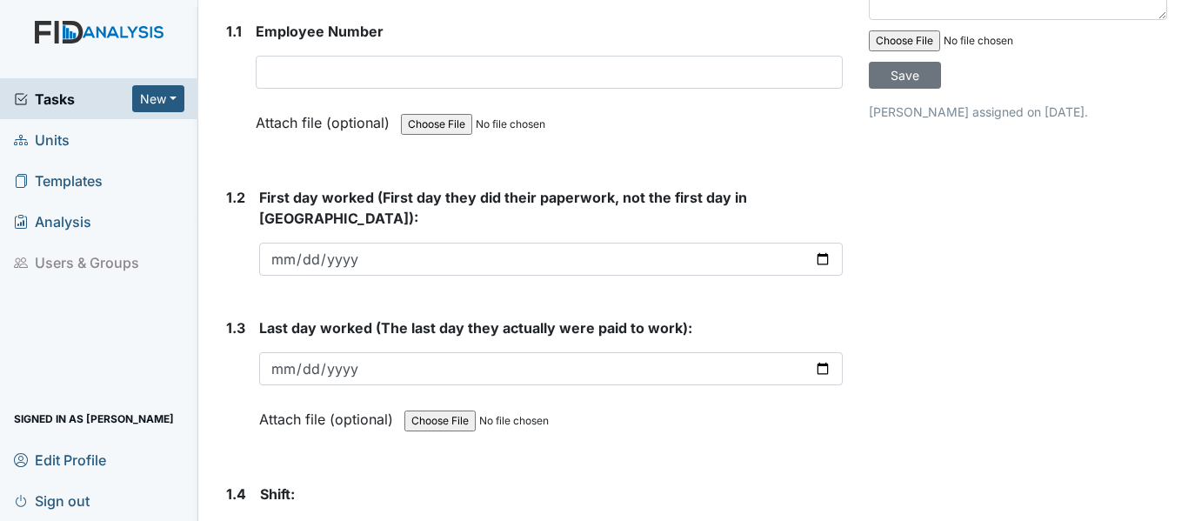
scroll to position [348, 0]
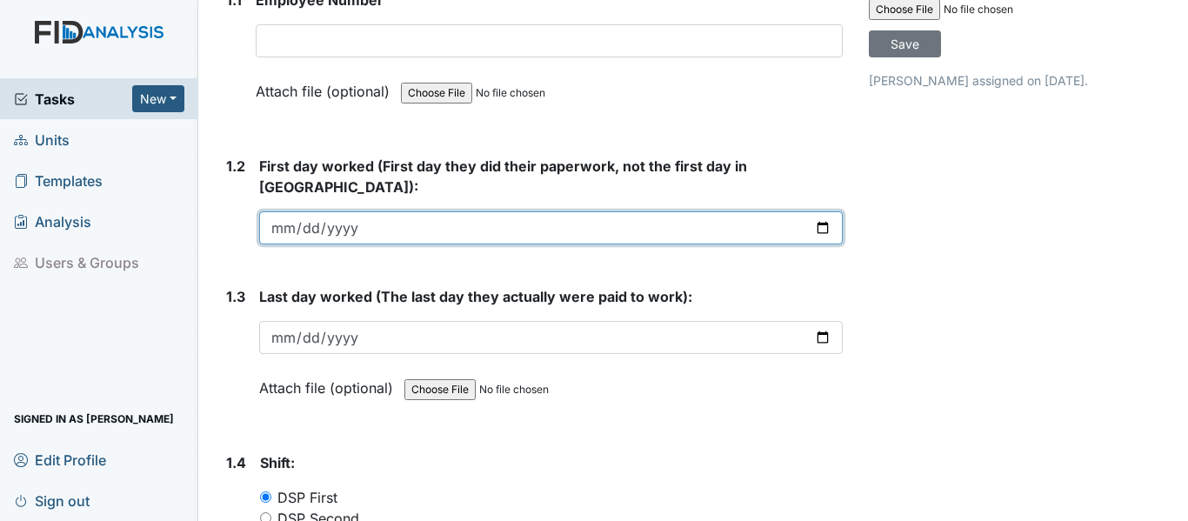
click at [812, 211] on input "date" at bounding box center [550, 227] width 583 height 33
click at [810, 211] on input "date" at bounding box center [550, 227] width 583 height 33
type input "2021-12-06"
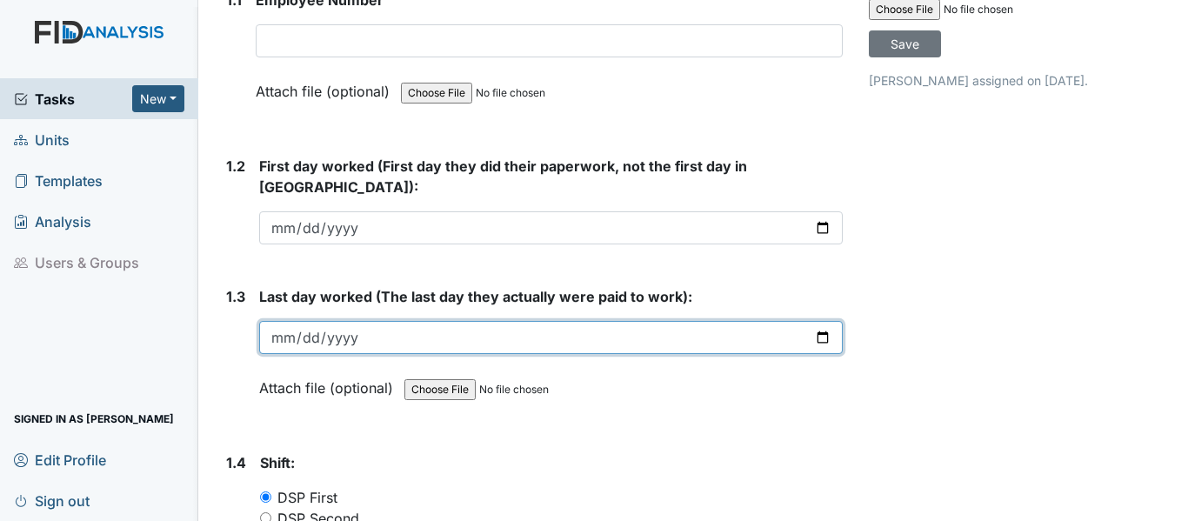
click at [810, 321] on input "date" at bounding box center [550, 337] width 583 height 33
type input "2025-08-27"
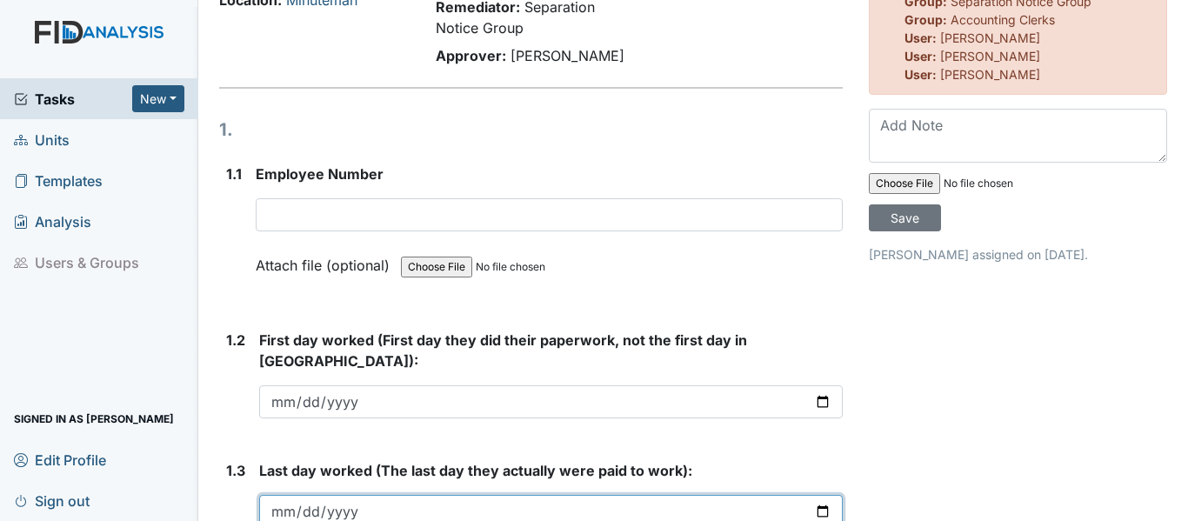
scroll to position [0, 0]
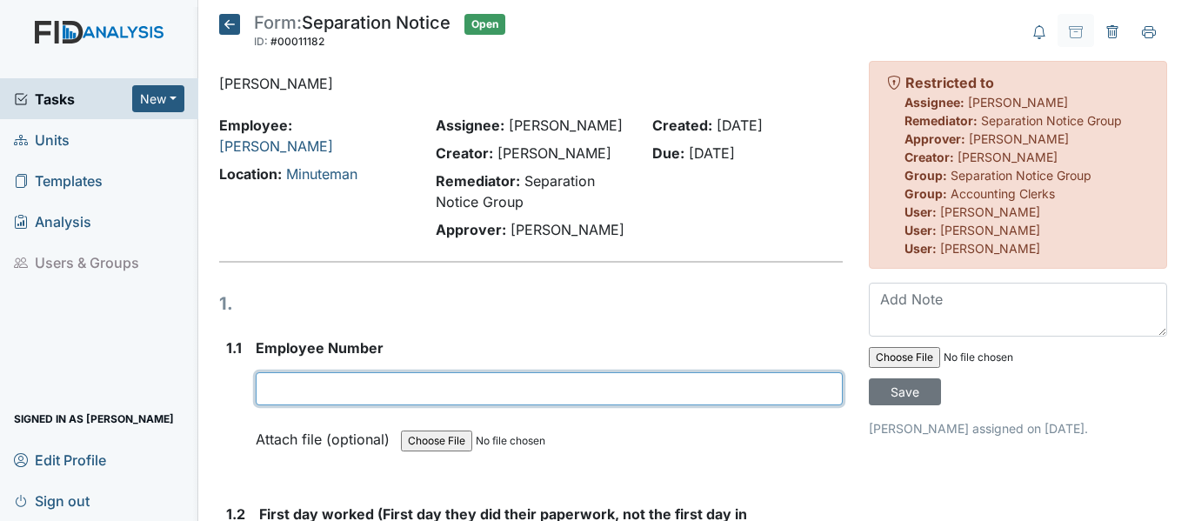
click at [265, 388] on input "text" at bounding box center [549, 388] width 587 height 33
type input "07813"
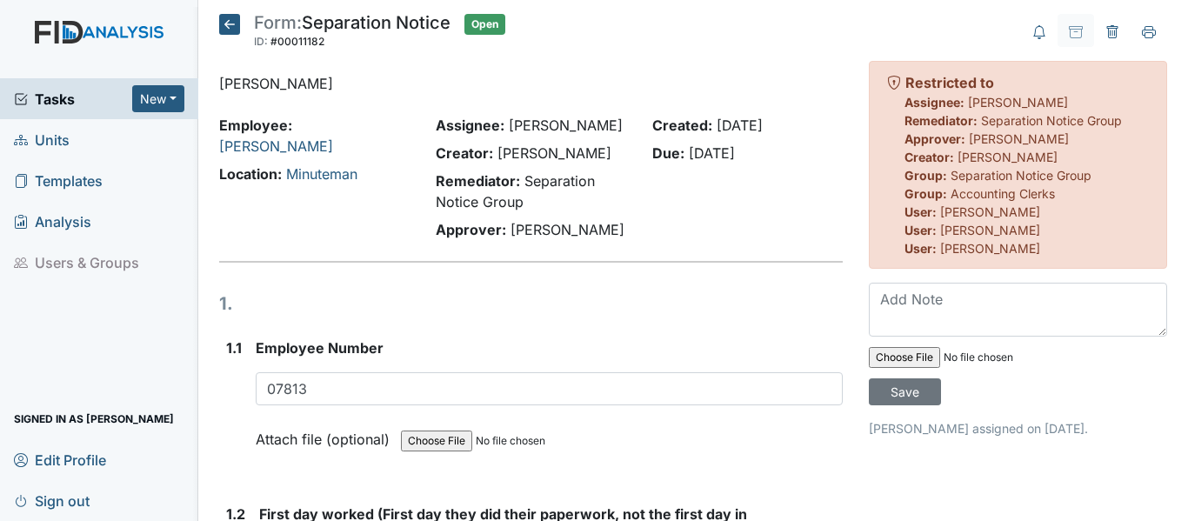
click at [232, 20] on icon at bounding box center [229, 24] width 21 height 21
